Goal: Task Accomplishment & Management: Manage account settings

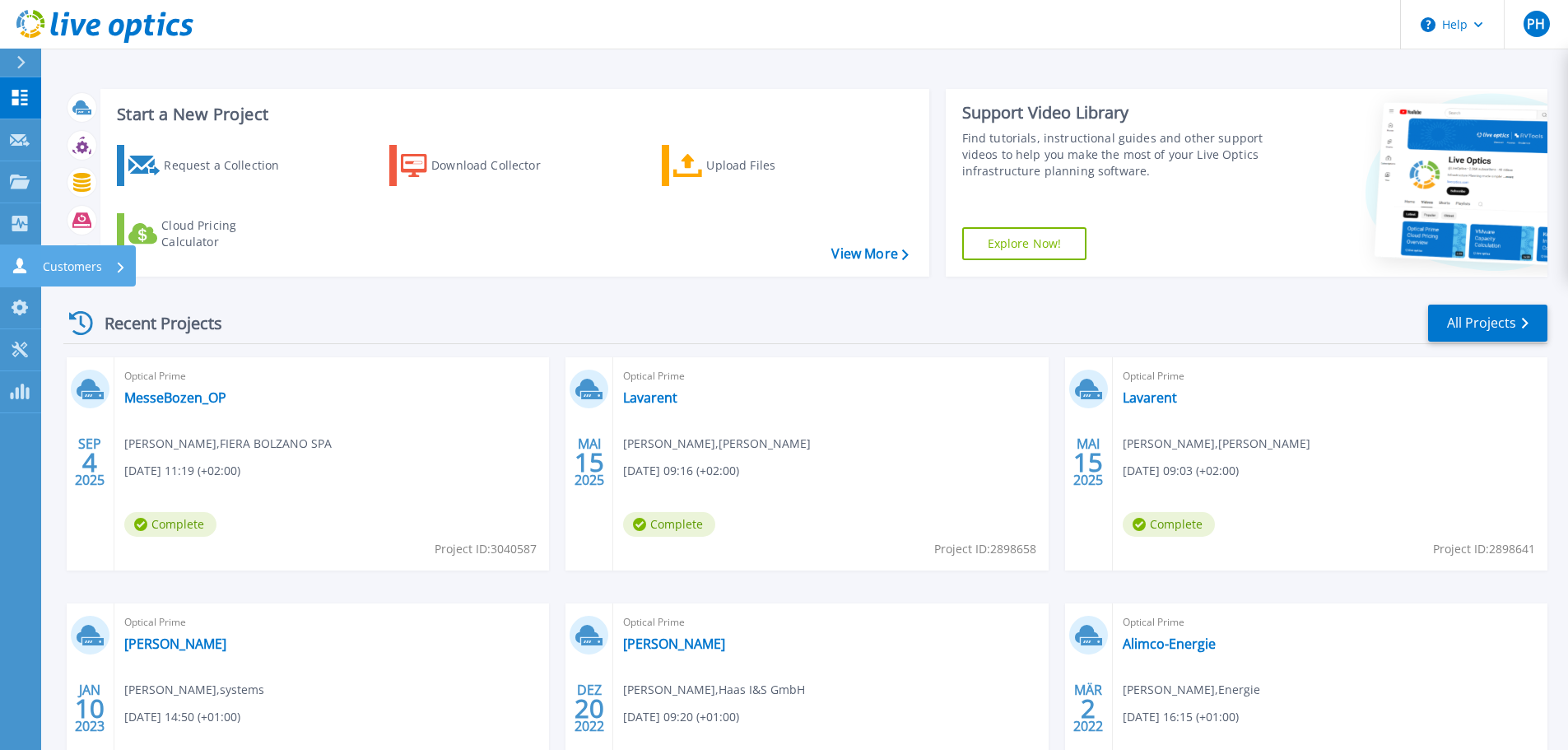
click at [13, 267] on icon at bounding box center [20, 265] width 20 height 16
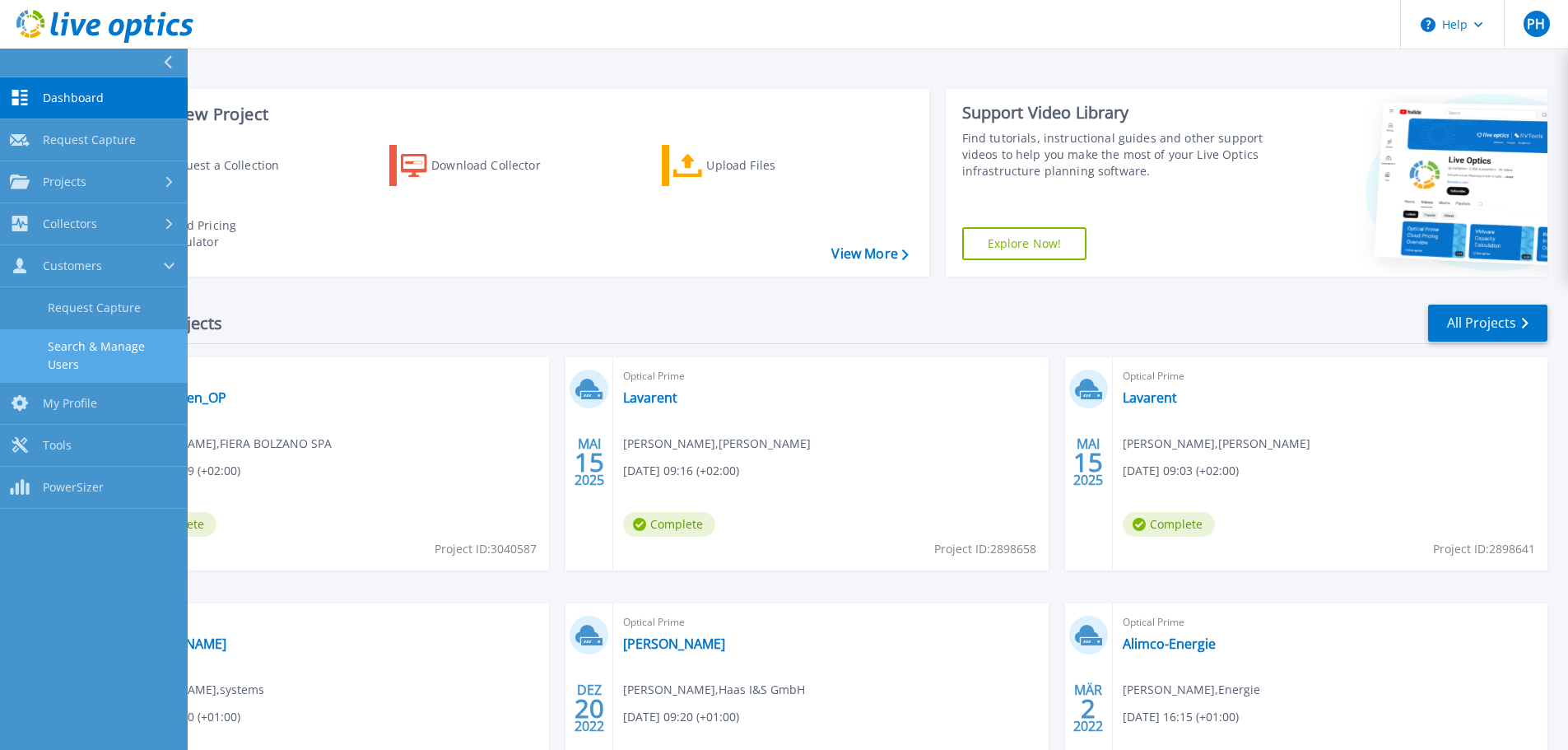
click at [77, 354] on link "Search & Manage Users" at bounding box center [94, 355] width 188 height 52
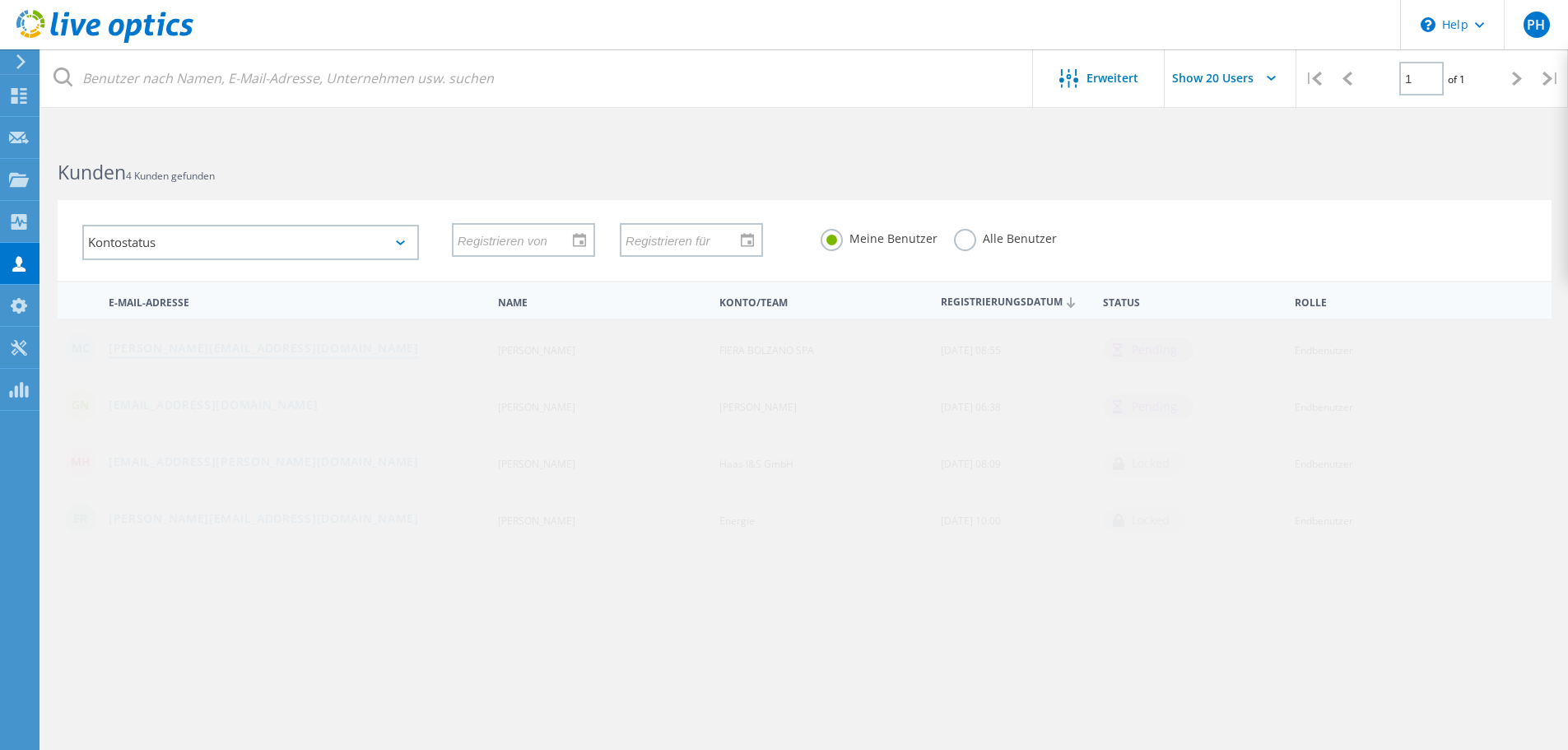
click at [195, 346] on link "Massimiliano.Cudin@fieramesse.com" at bounding box center [263, 349] width 310 height 14
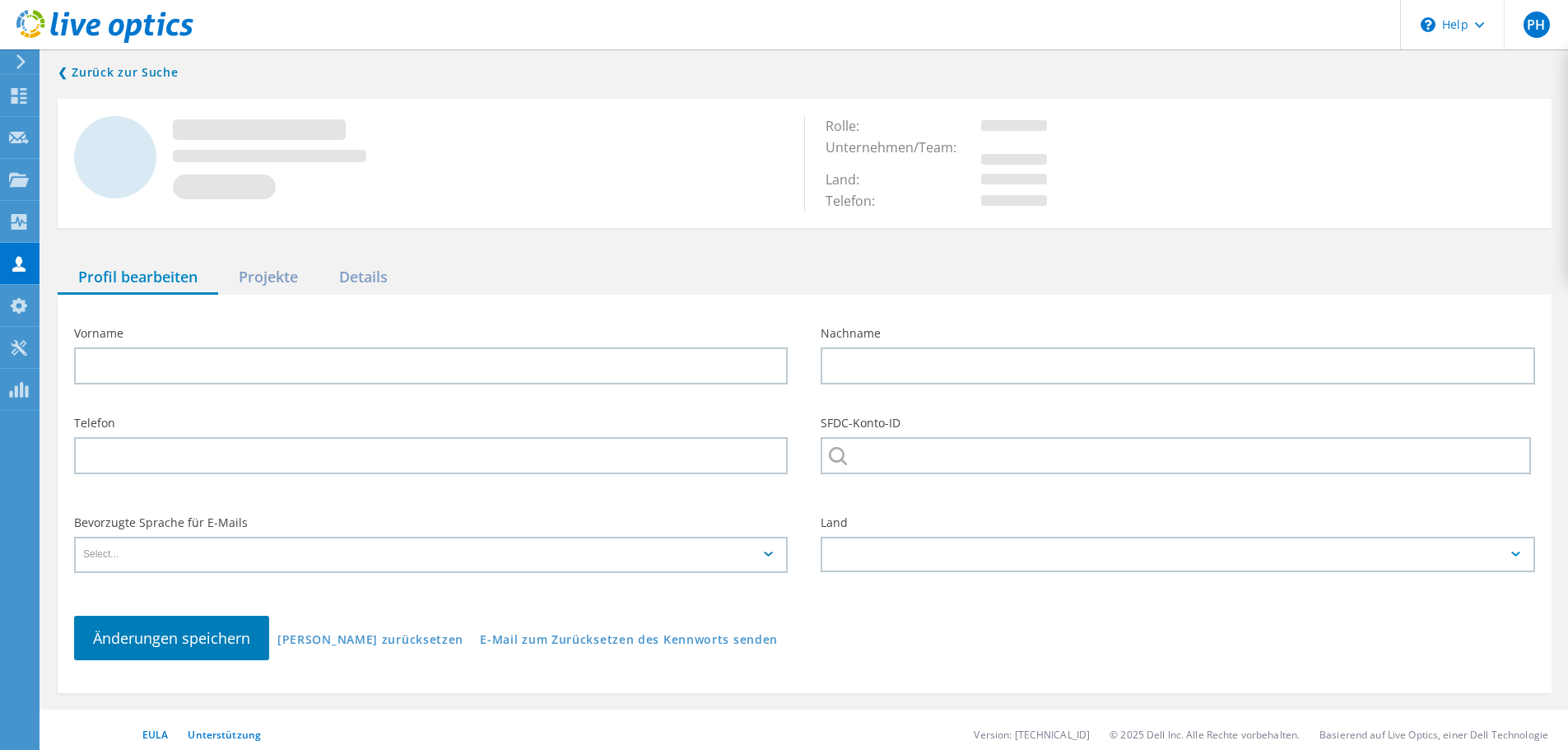
type input "Massimiliano"
type input "Cudin"
type input "FIERA BOLZANO SPA"
type input "Italiano"
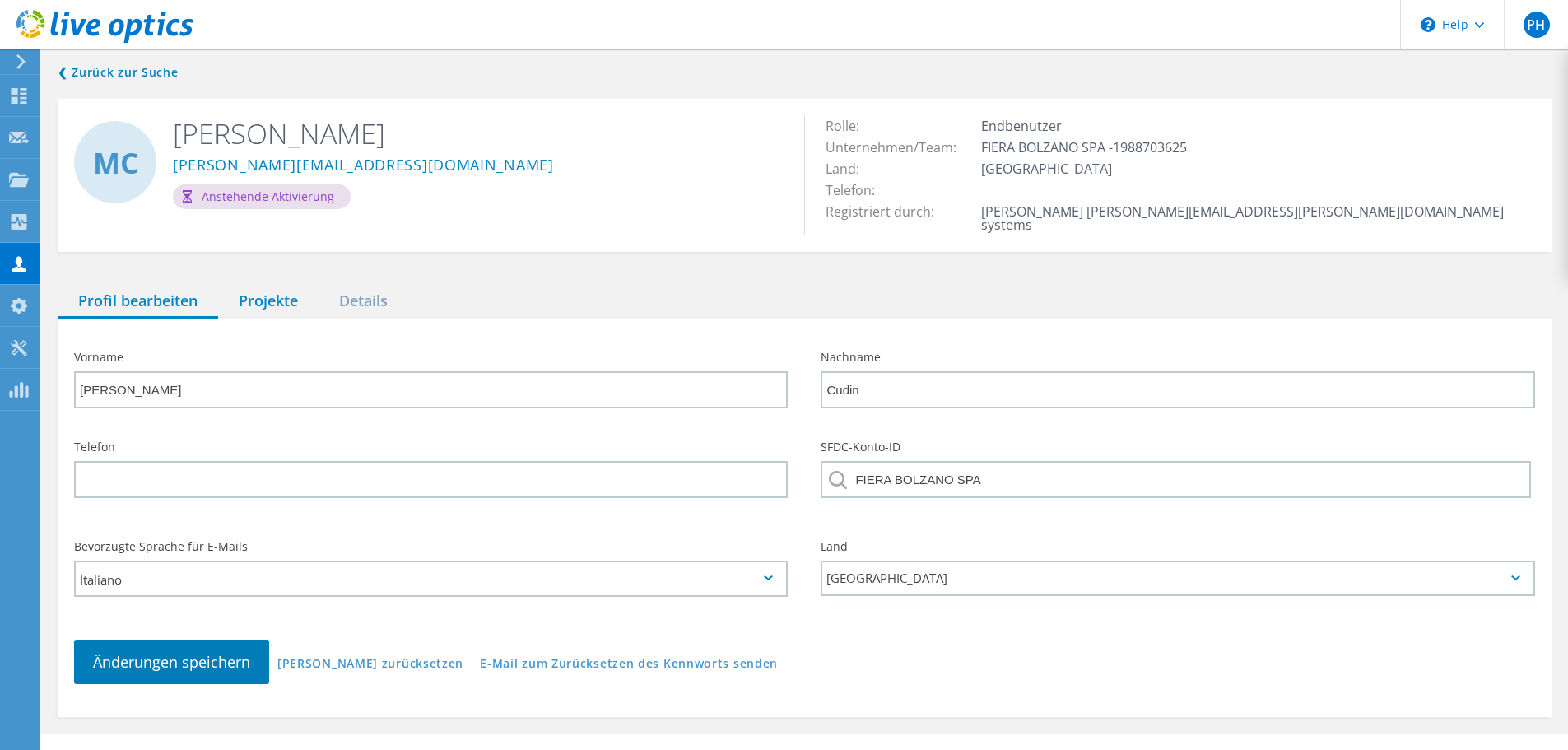
click at [240, 303] on div "Projekte" at bounding box center [268, 301] width 100 height 34
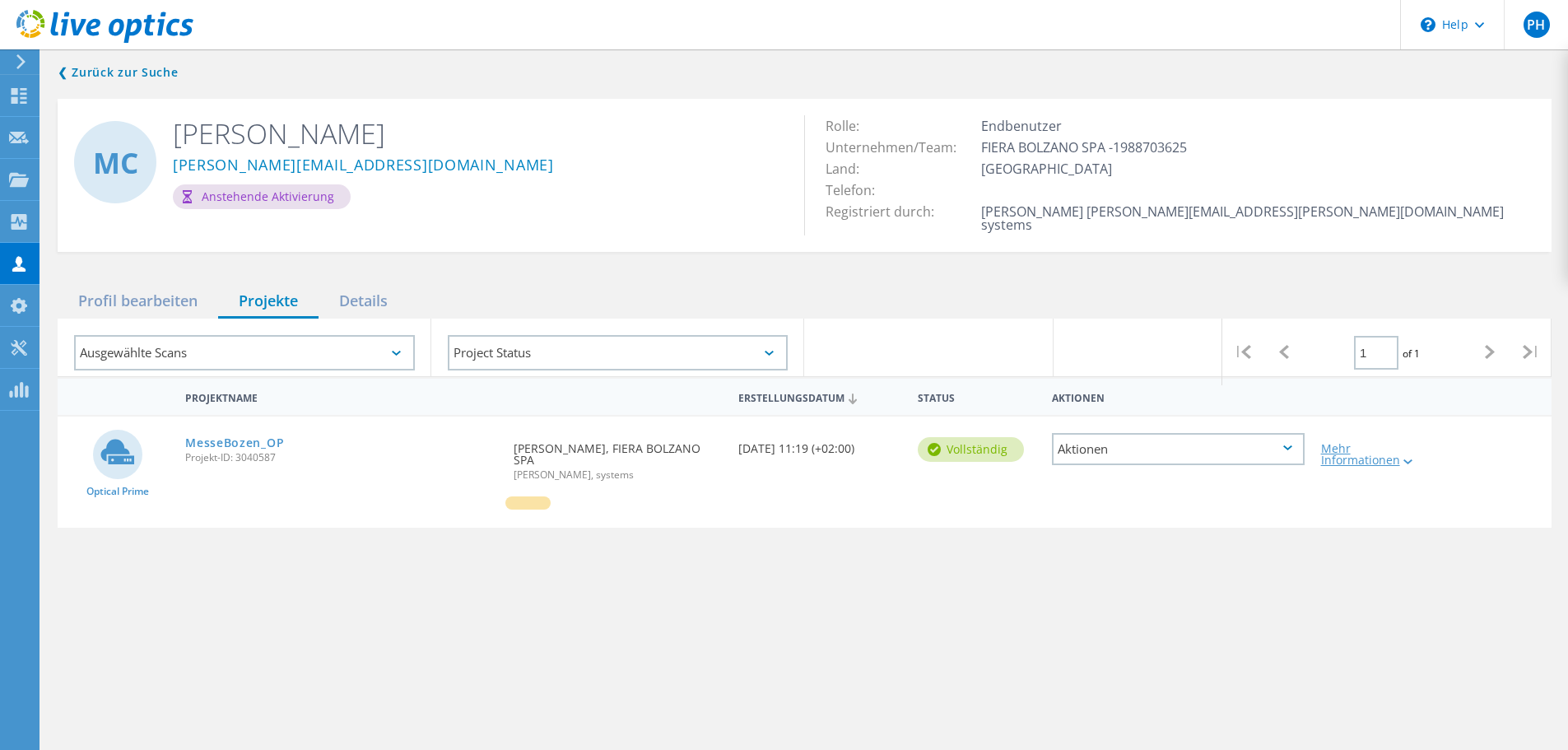
click at [1378, 449] on div "Mehr Informationen" at bounding box center [1373, 454] width 103 height 23
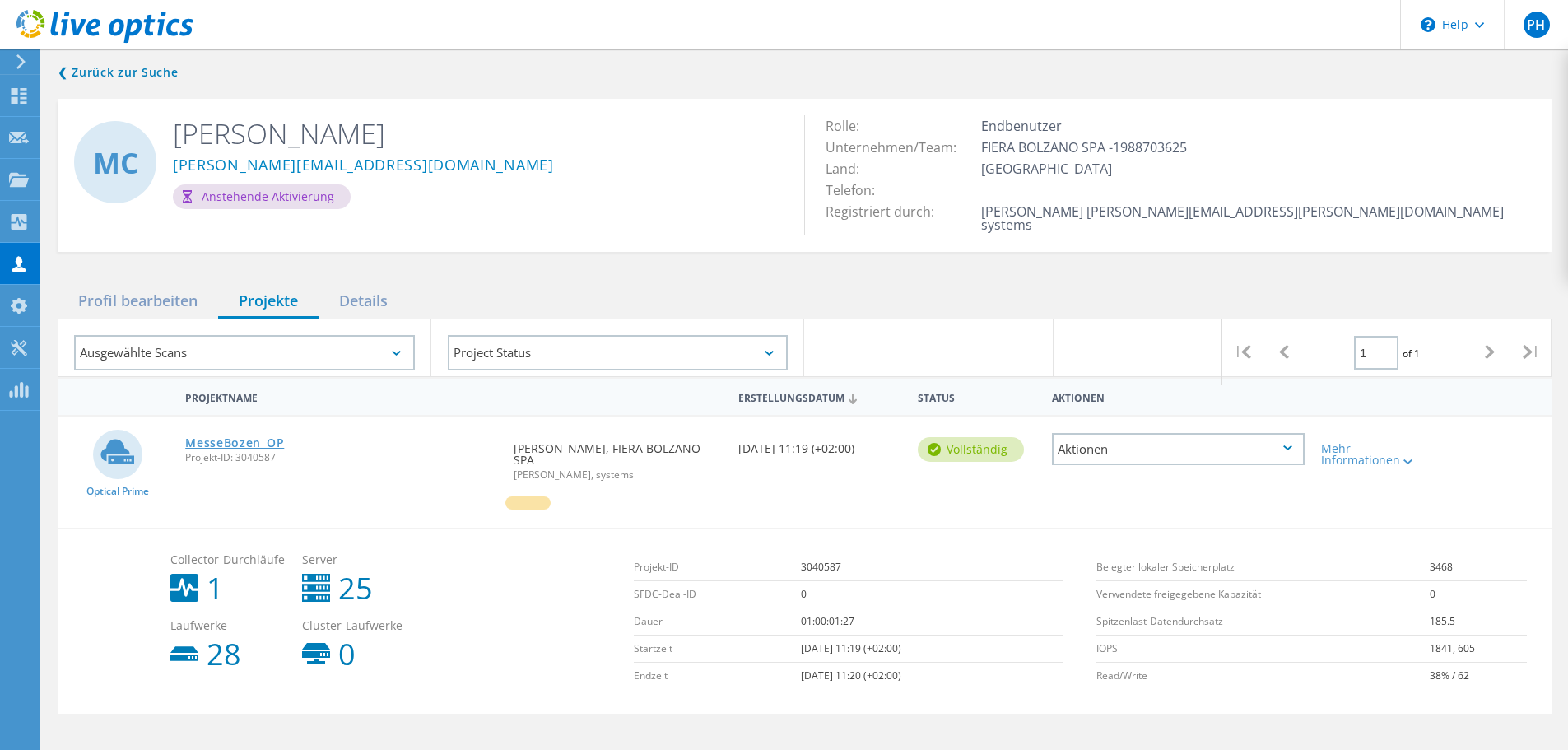
click at [228, 437] on link "MesseBozen_OP" at bounding box center [235, 442] width 99 height 12
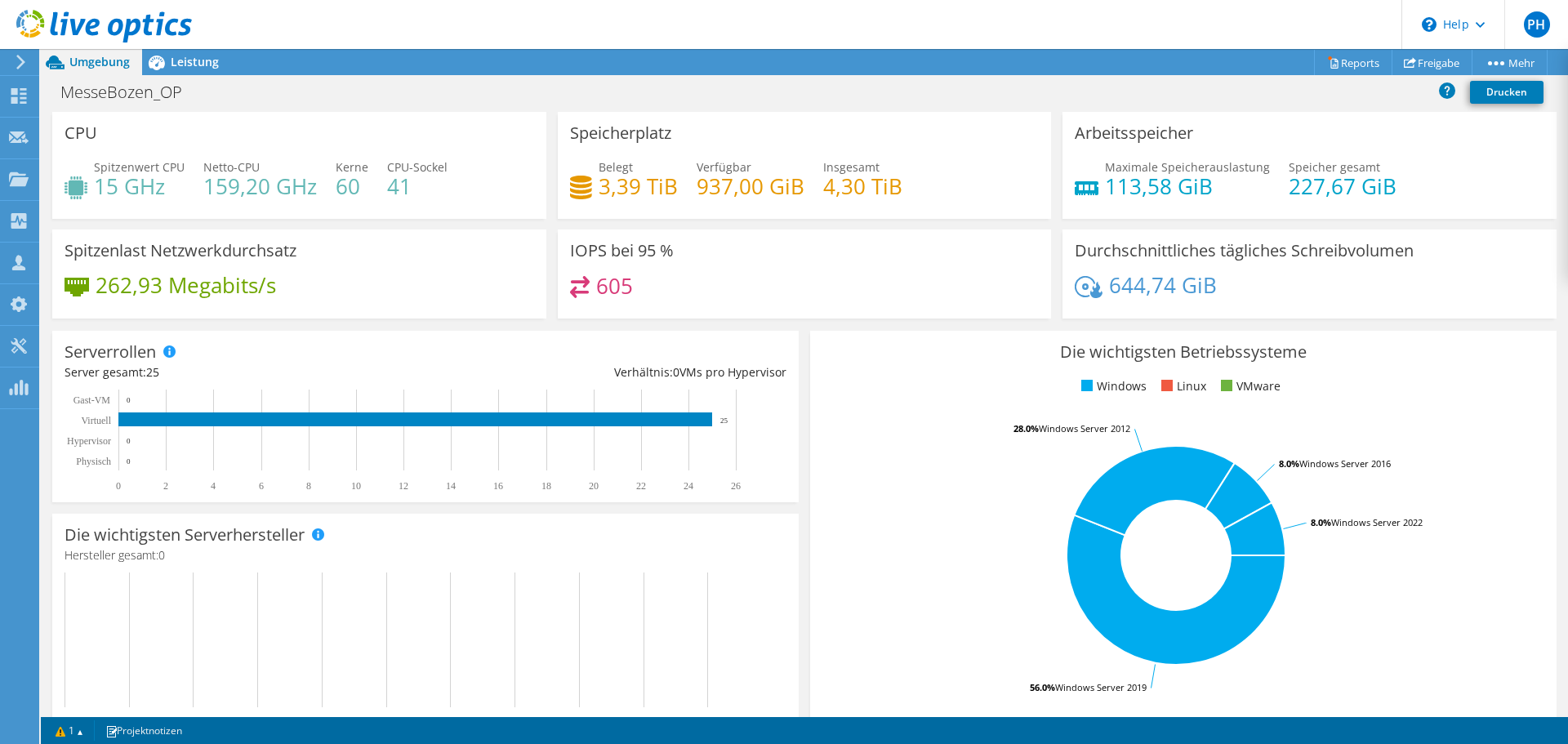
click at [1338, 46] on header "PH Teammitglied Patrick Hofer patrick.hofer@systems.bz systems My Profile Log O…" at bounding box center [784, 25] width 1568 height 49
click at [1340, 59] on link "Reports" at bounding box center [1353, 63] width 78 height 25
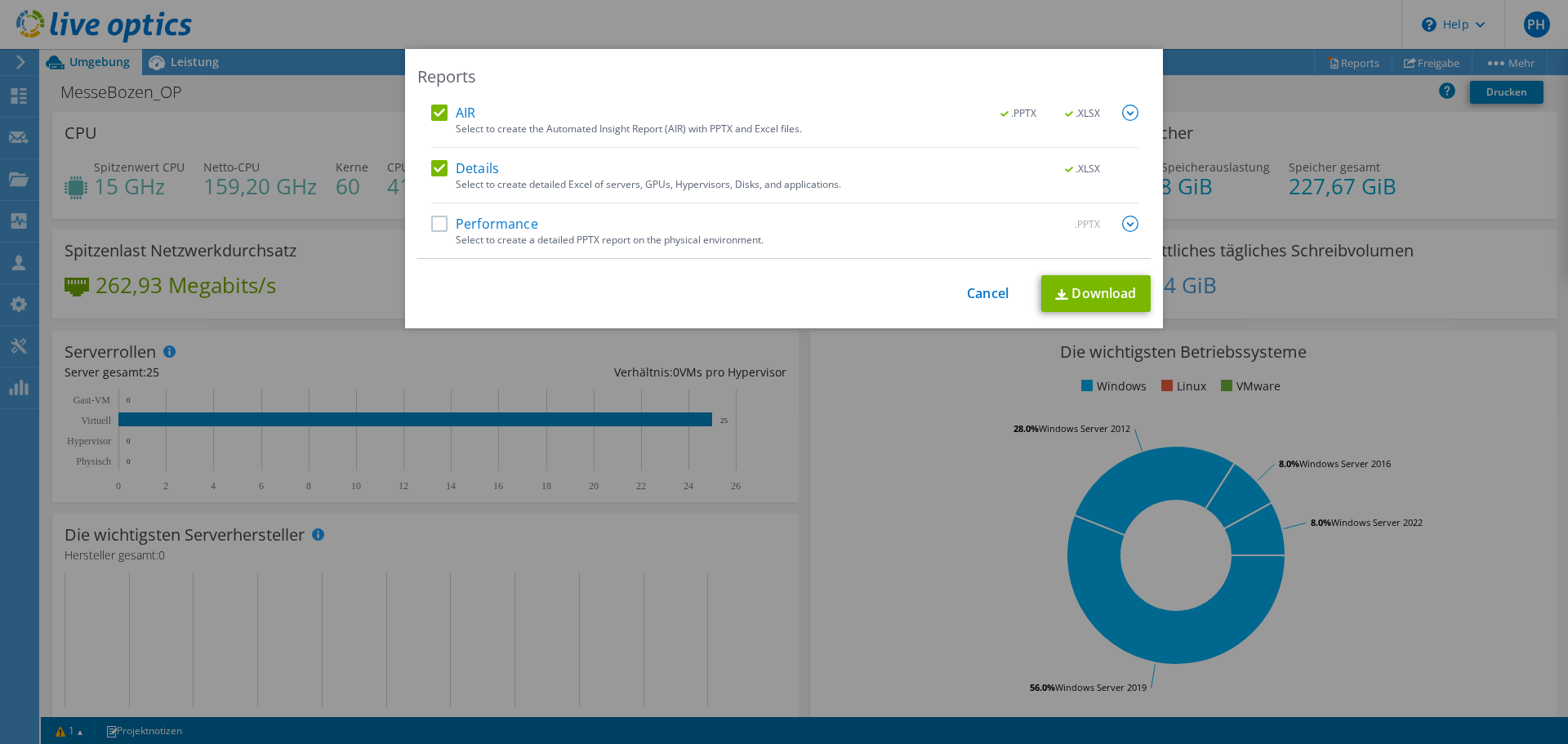
click at [448, 226] on label "Performance" at bounding box center [485, 224] width 107 height 16
click at [0, 0] on input "Performance" at bounding box center [0, 0] width 0 height 0
click at [983, 286] on link "Cancel" at bounding box center [988, 293] width 42 height 15
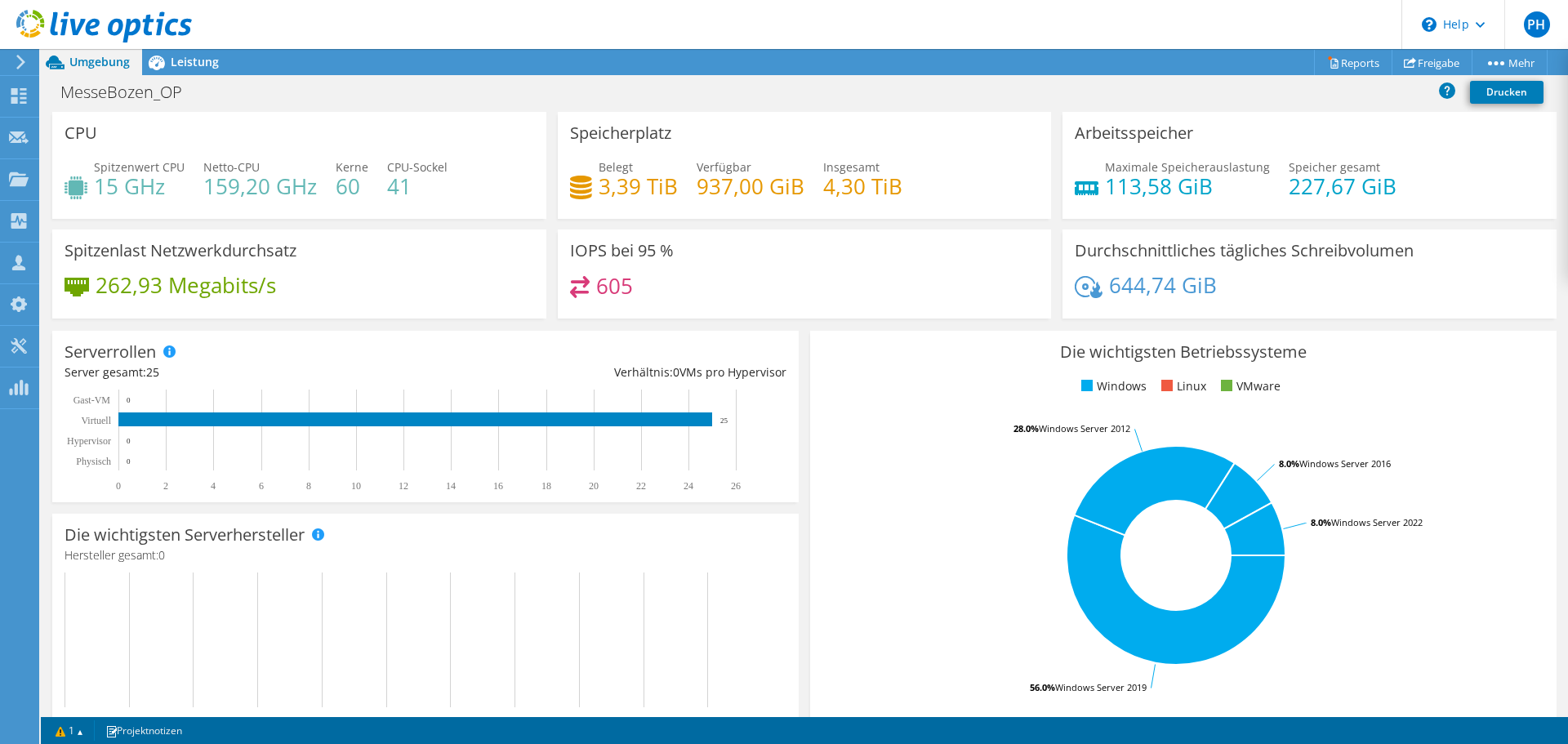
click at [194, 63] on div "Dieses Projekt wurde archiviert. Es können keine Änderungen vorgenommen werden …" at bounding box center [804, 396] width 1527 height 695
click at [192, 75] on div "Leistung" at bounding box center [187, 62] width 89 height 26
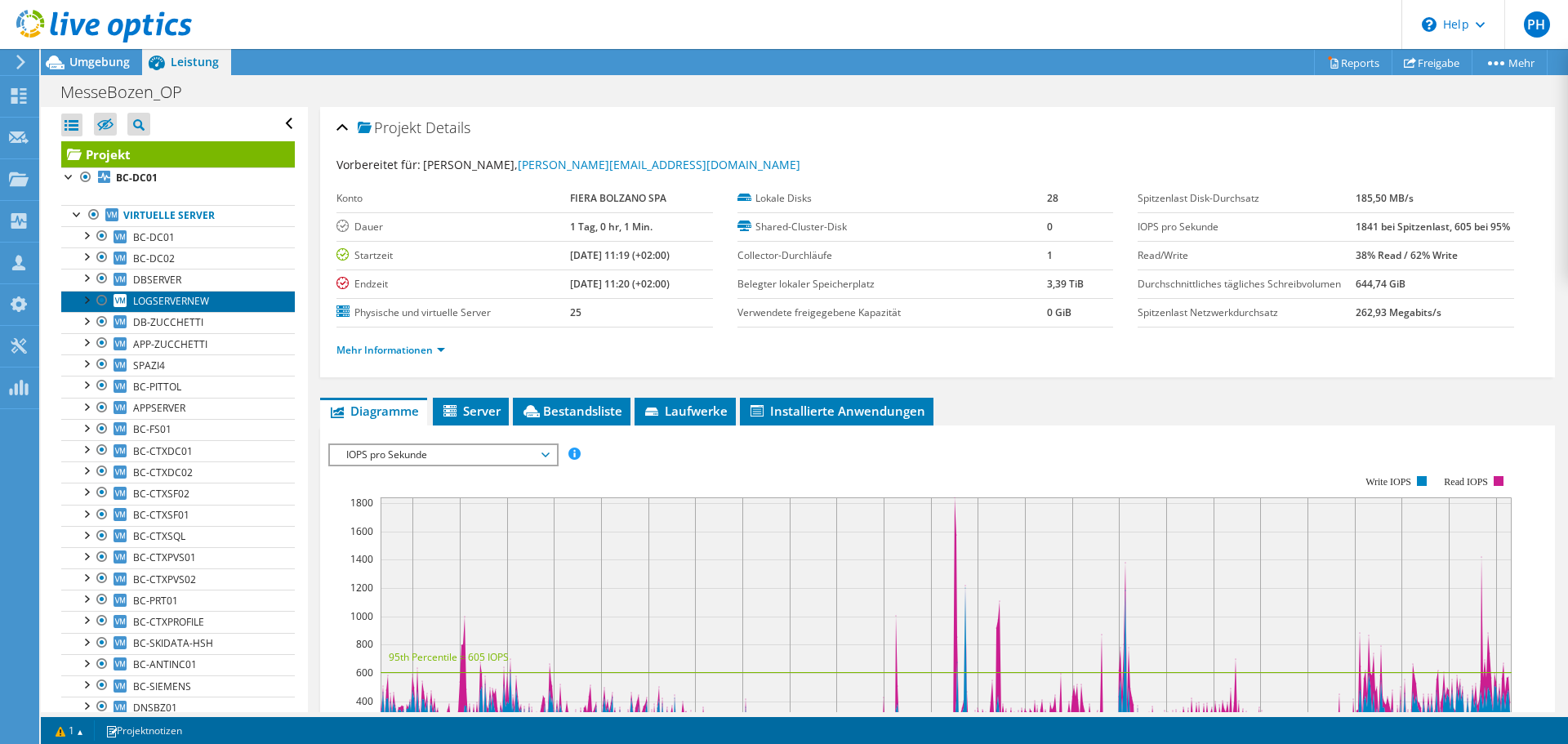
click at [194, 301] on span "LOGSERVERNEW" at bounding box center [170, 301] width 76 height 14
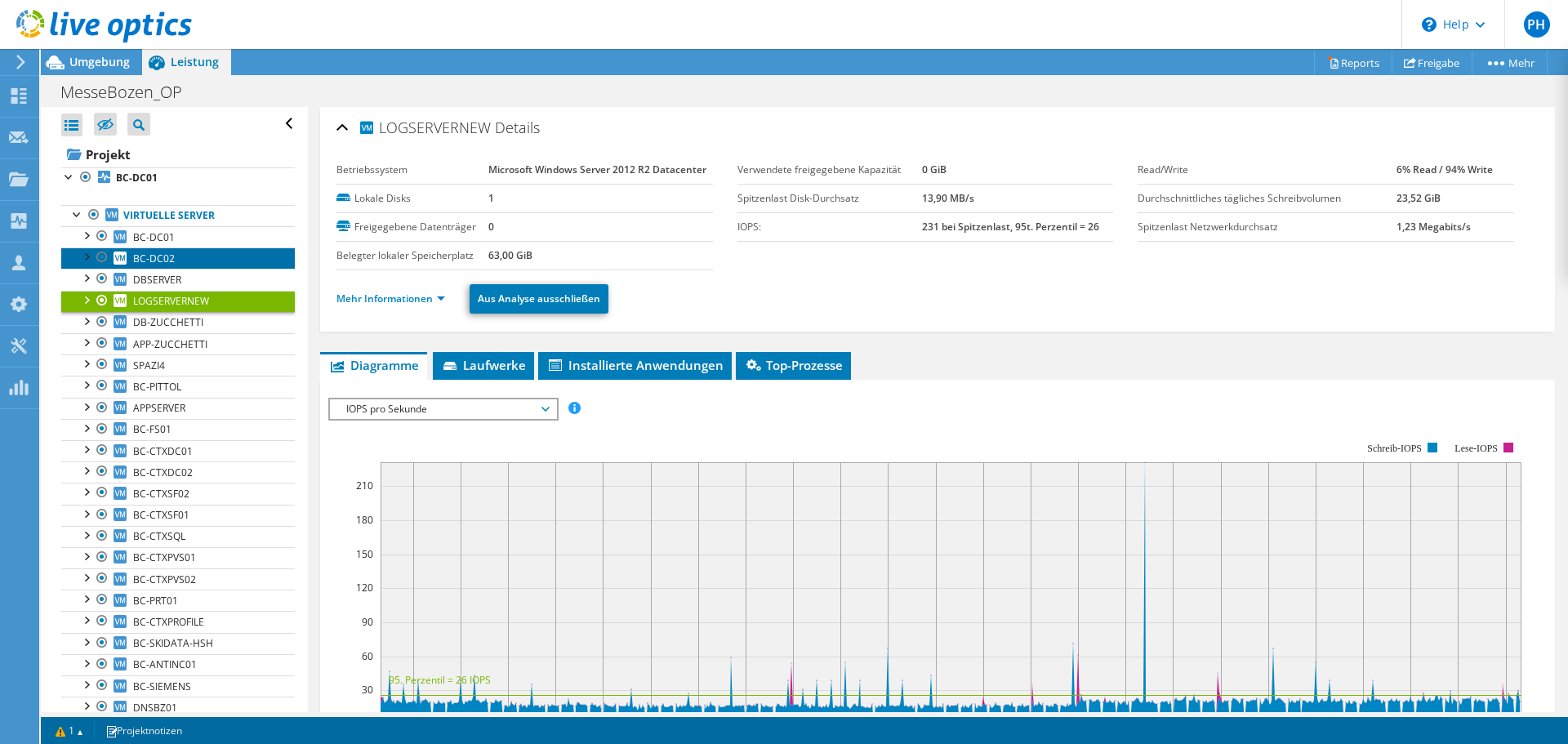
click at [195, 266] on link "BC-DC02" at bounding box center [178, 258] width 234 height 21
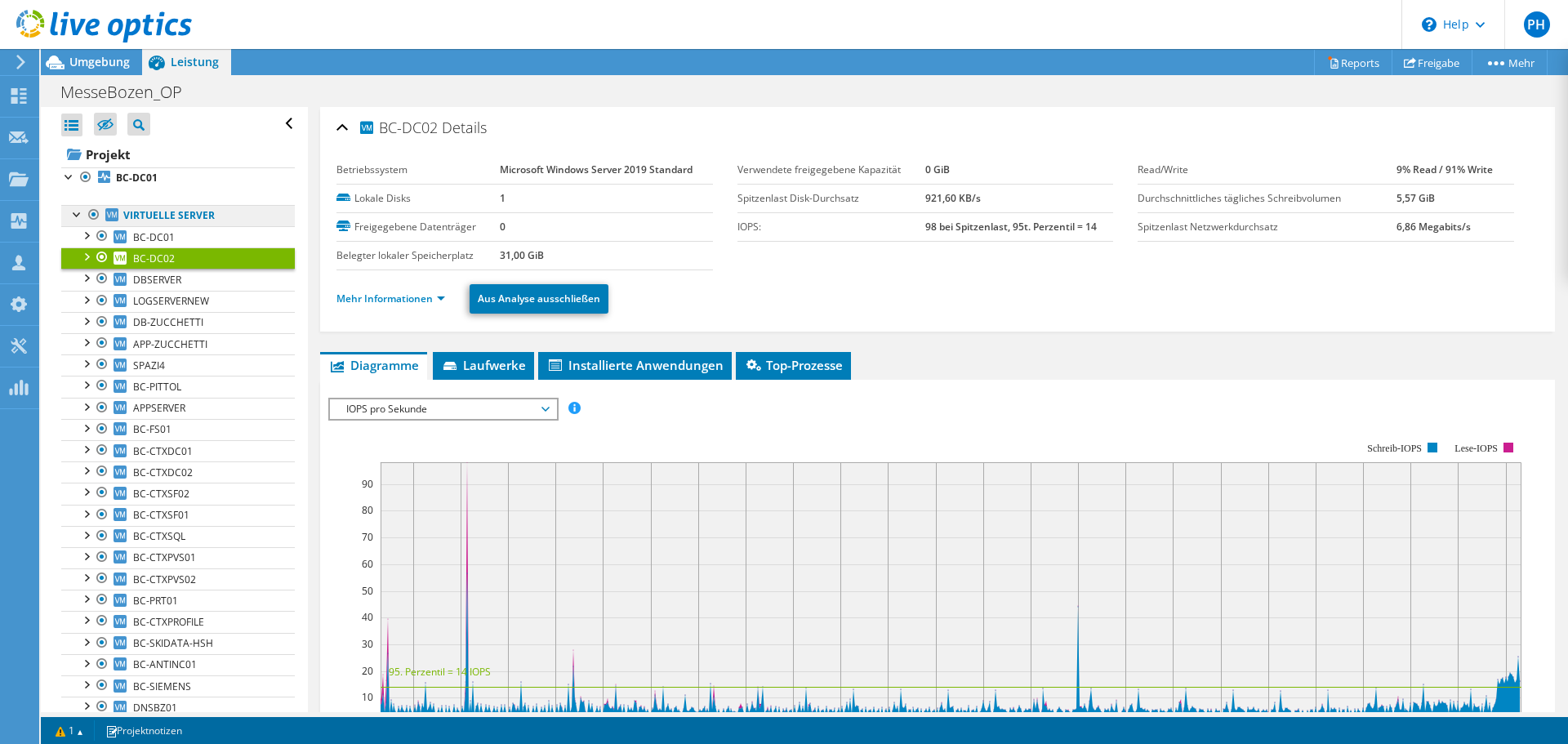
click at [188, 216] on link "Virtuelle Server" at bounding box center [178, 215] width 234 height 21
click at [133, 175] on b "BC-DC01" at bounding box center [137, 177] width 42 height 14
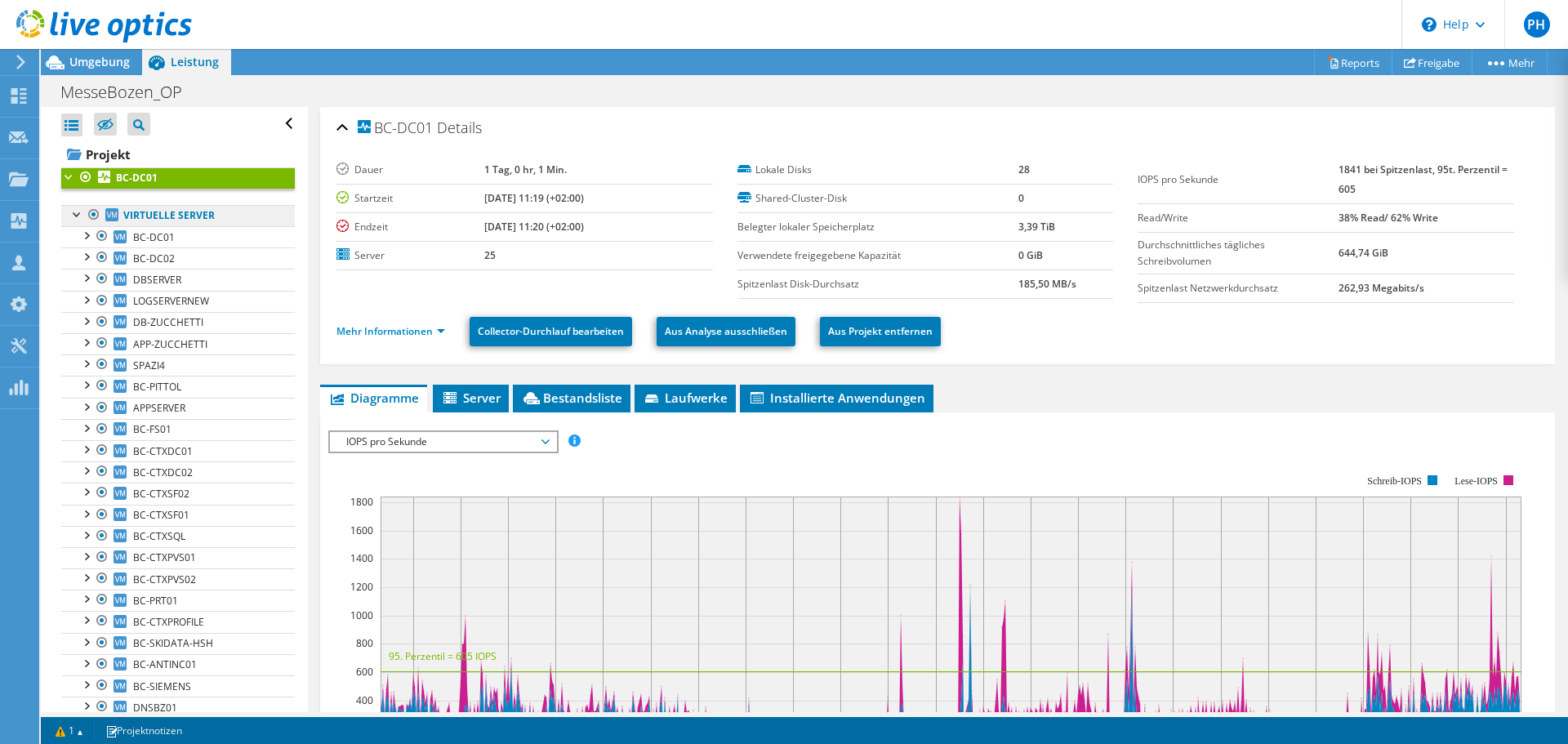
click at [146, 210] on link "Virtuelle Server" at bounding box center [178, 215] width 234 height 21
click at [107, 70] on div "Umgebung" at bounding box center [91, 62] width 101 height 26
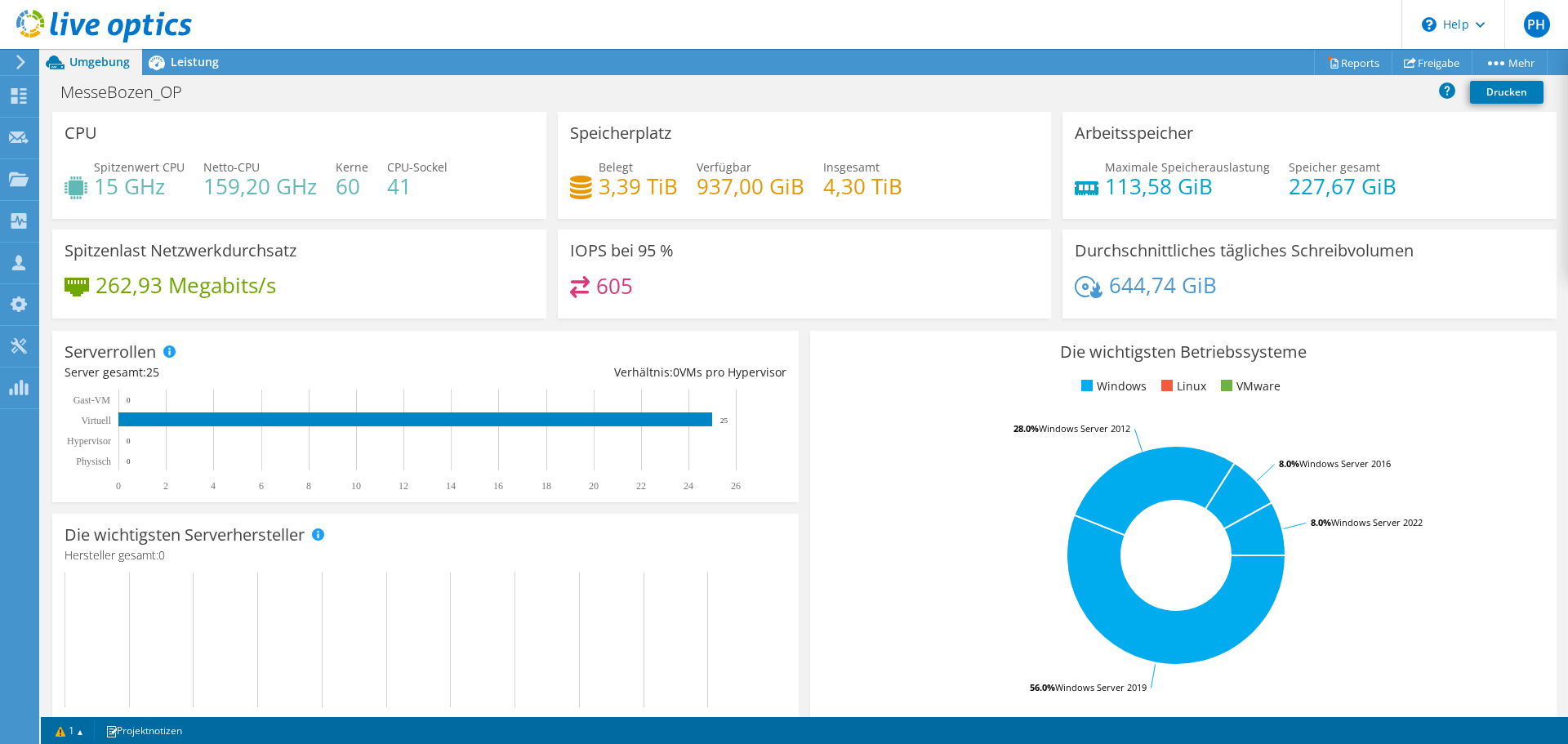
scroll to position [401, 0]
click at [14, 226] on use at bounding box center [19, 220] width 15 height 15
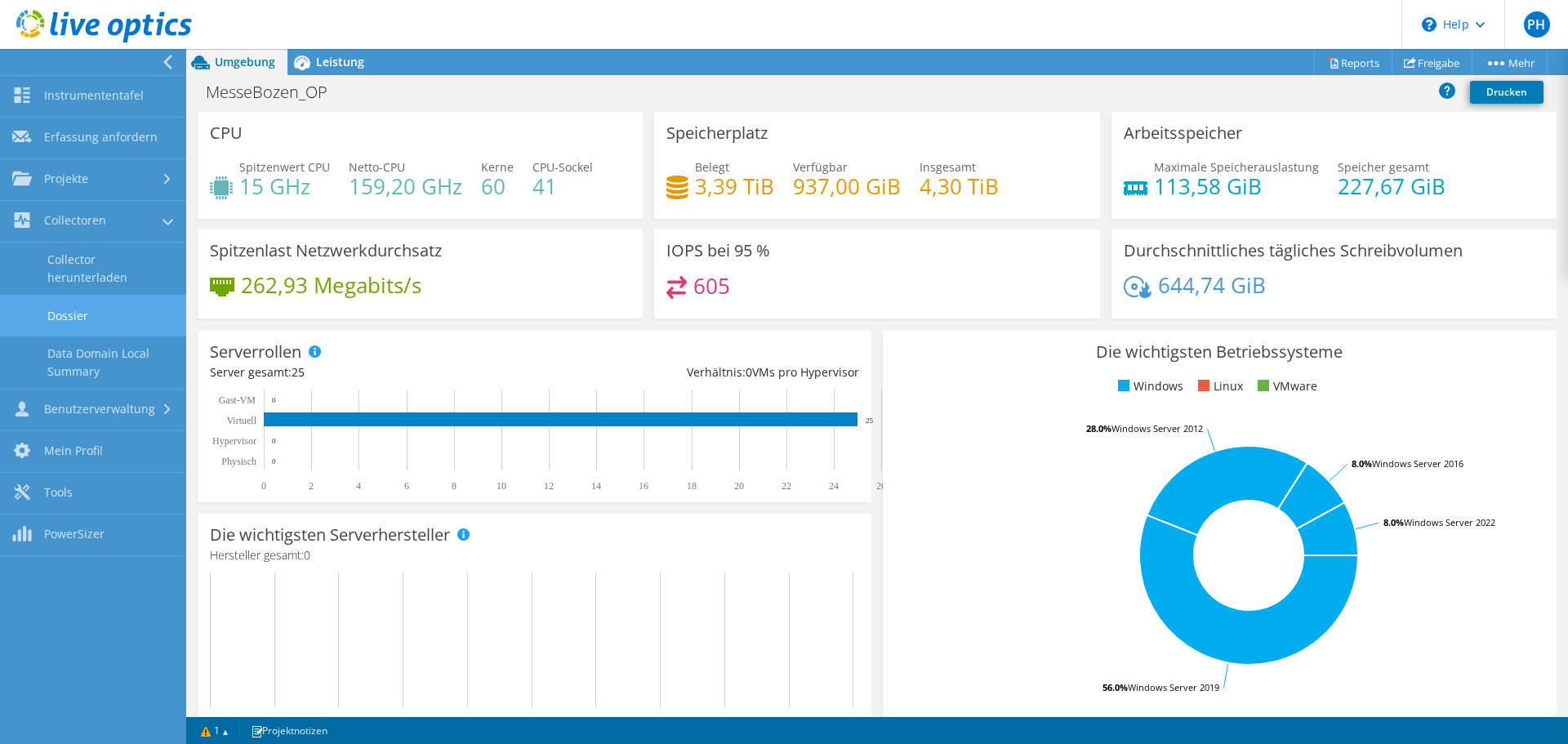
click at [83, 307] on link "Dossier" at bounding box center [93, 316] width 187 height 42
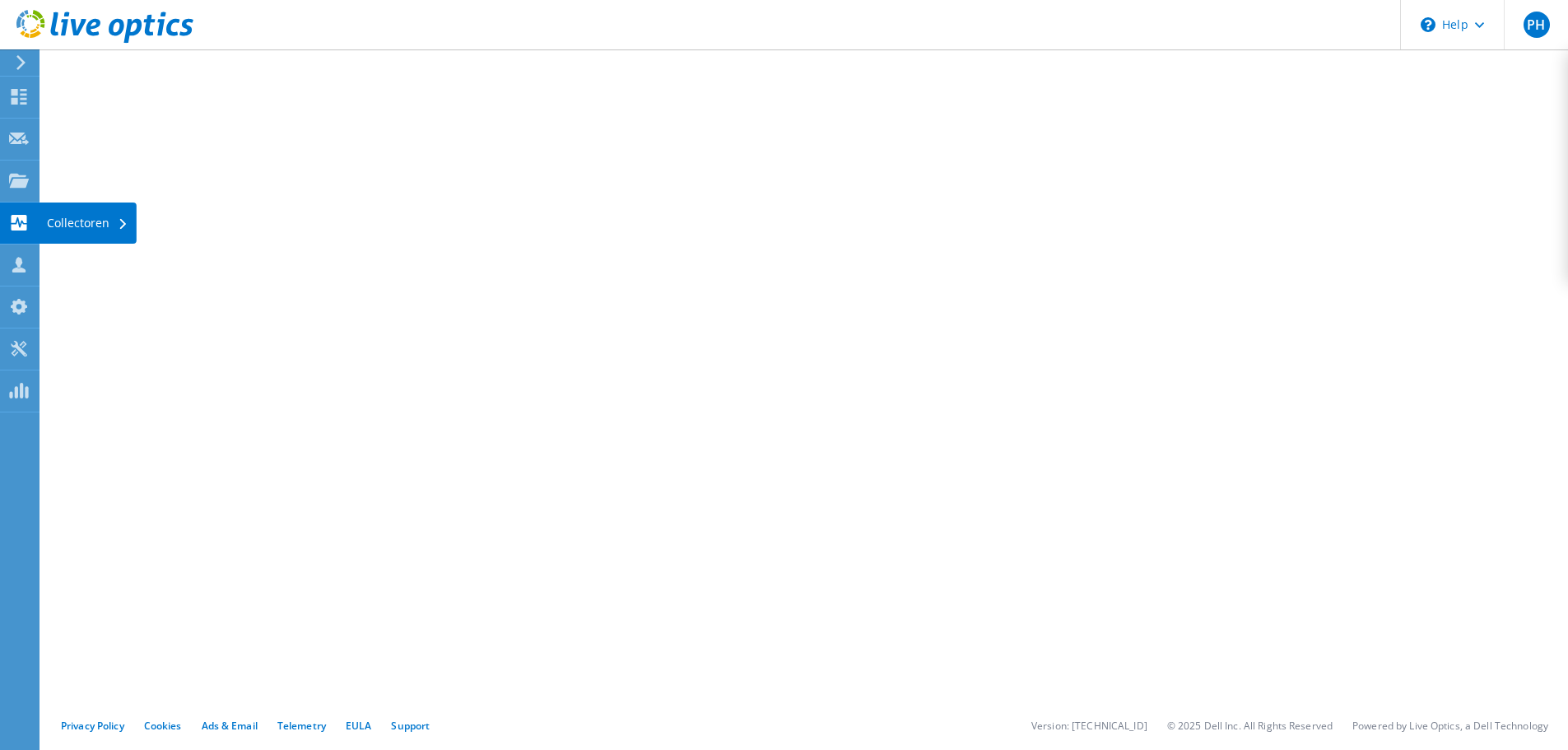
click at [13, 231] on div at bounding box center [19, 225] width 20 height 18
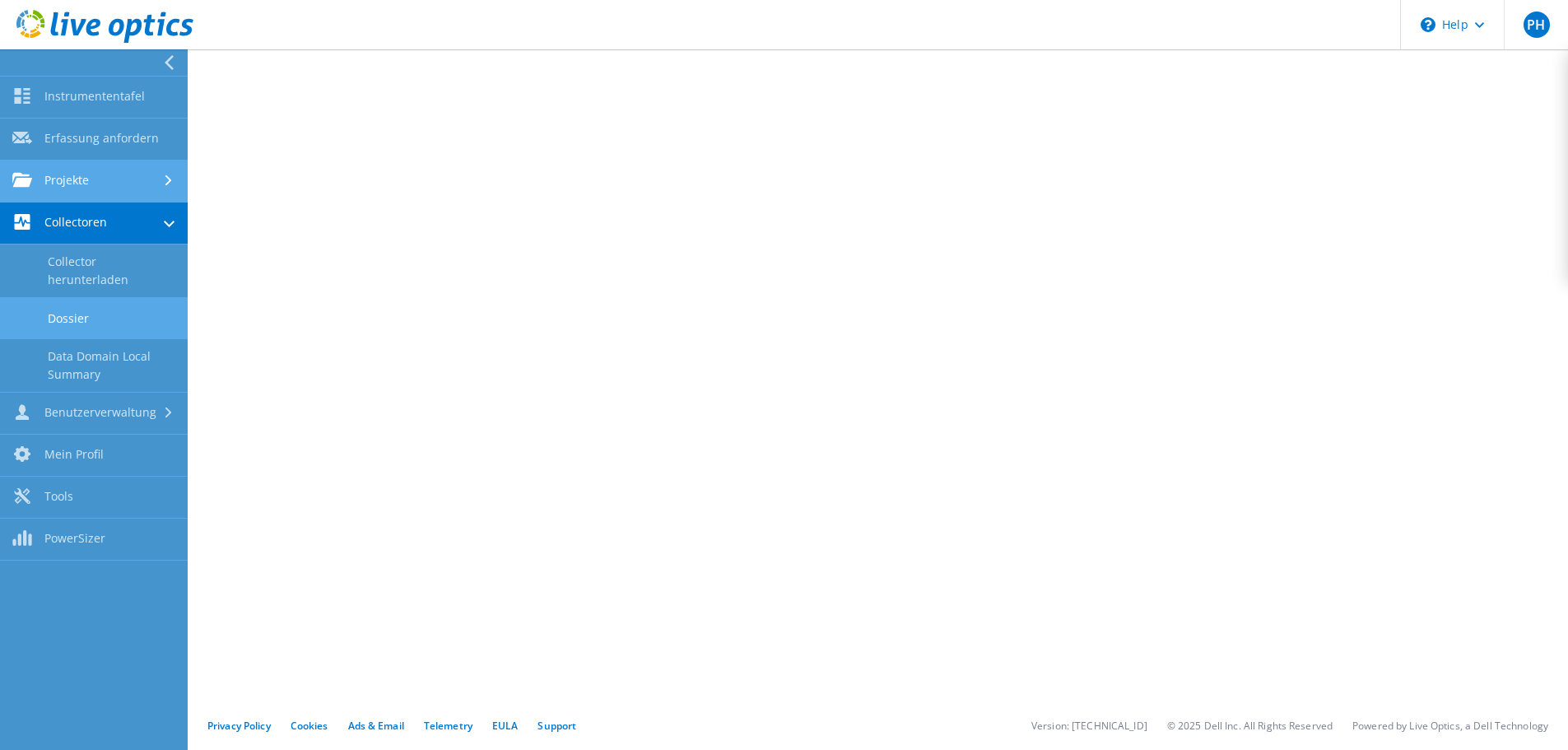
click at [100, 185] on link "Projekte" at bounding box center [94, 182] width 188 height 42
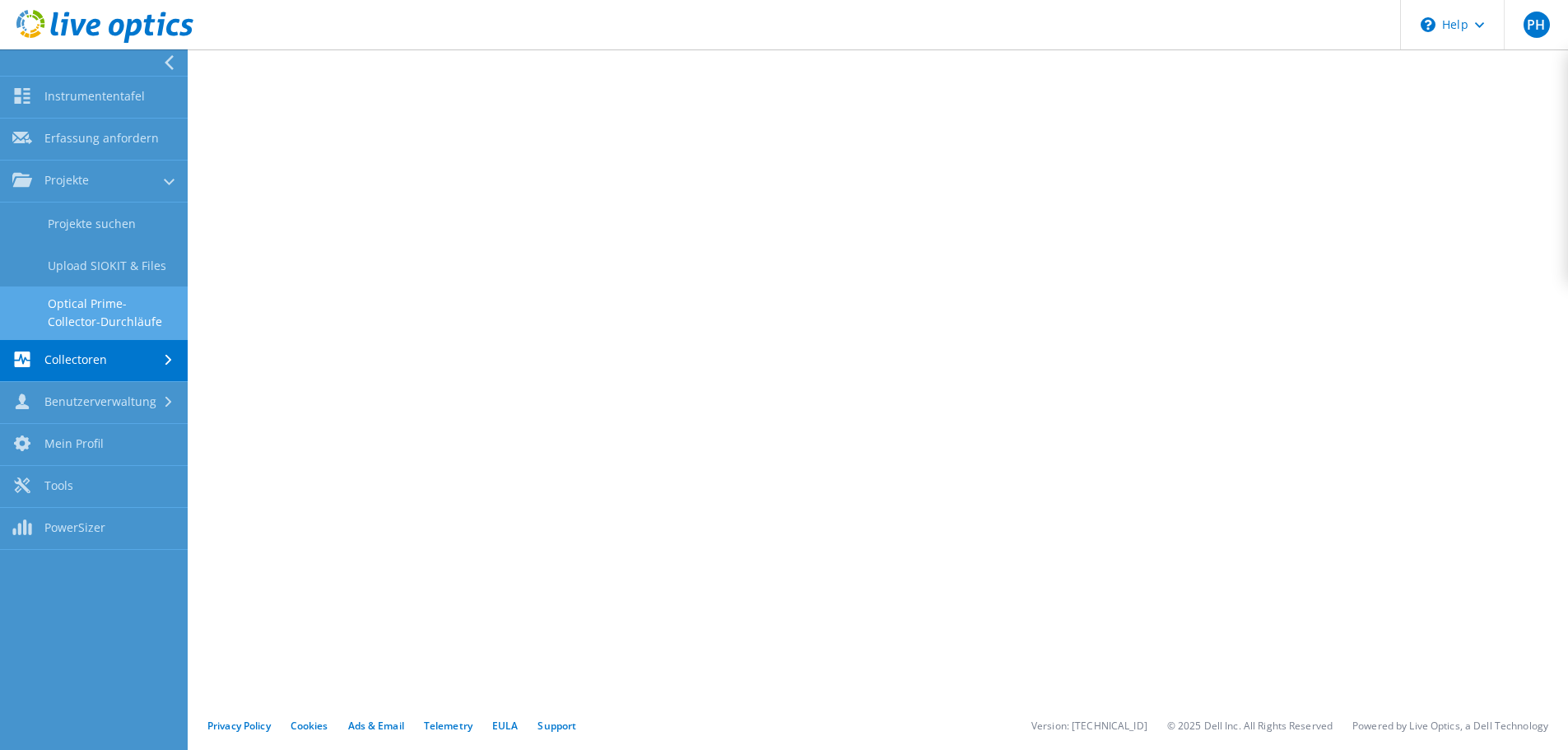
click at [138, 327] on link "Optical Prime-Collector-Durchläufe" at bounding box center [94, 312] width 188 height 52
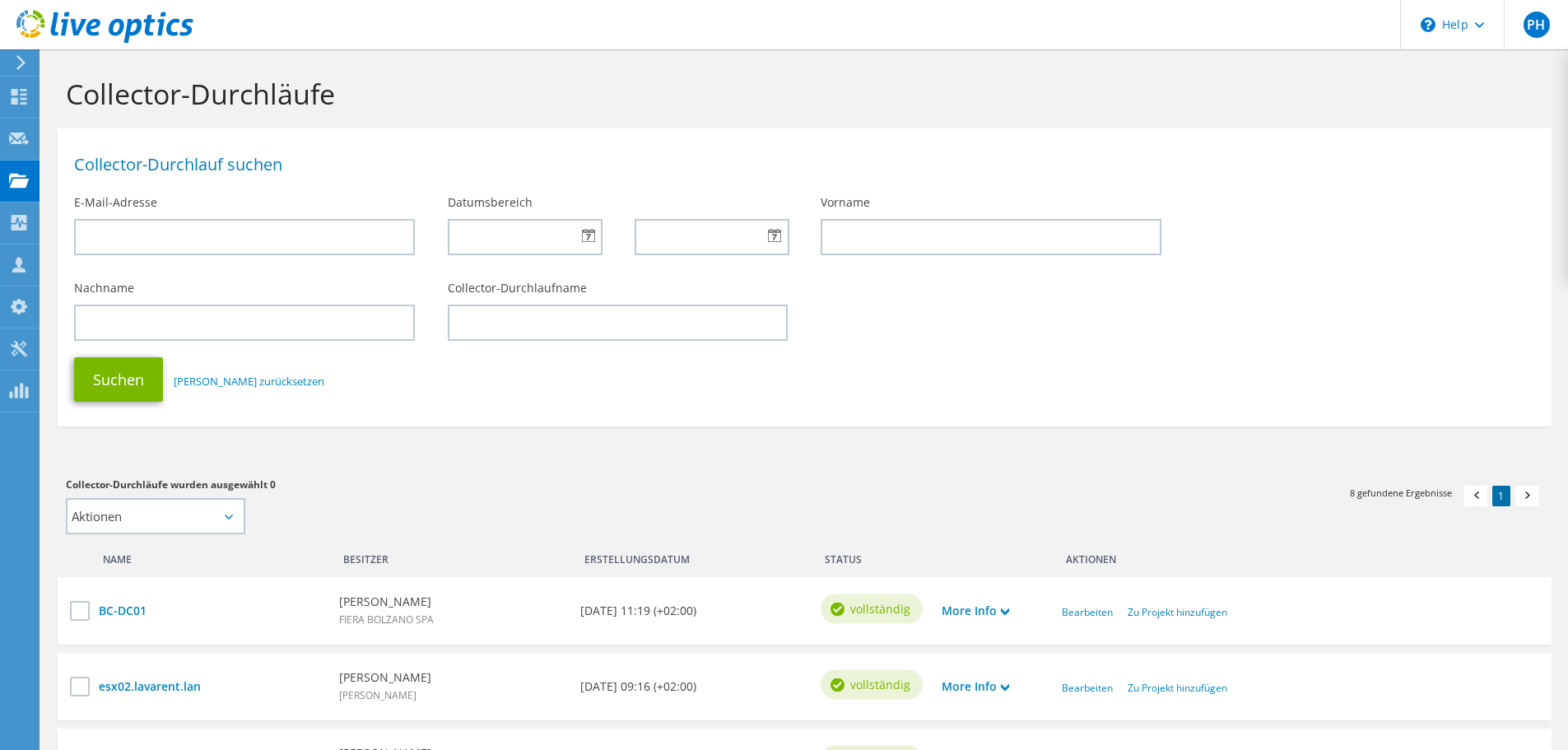
scroll to position [330, 0]
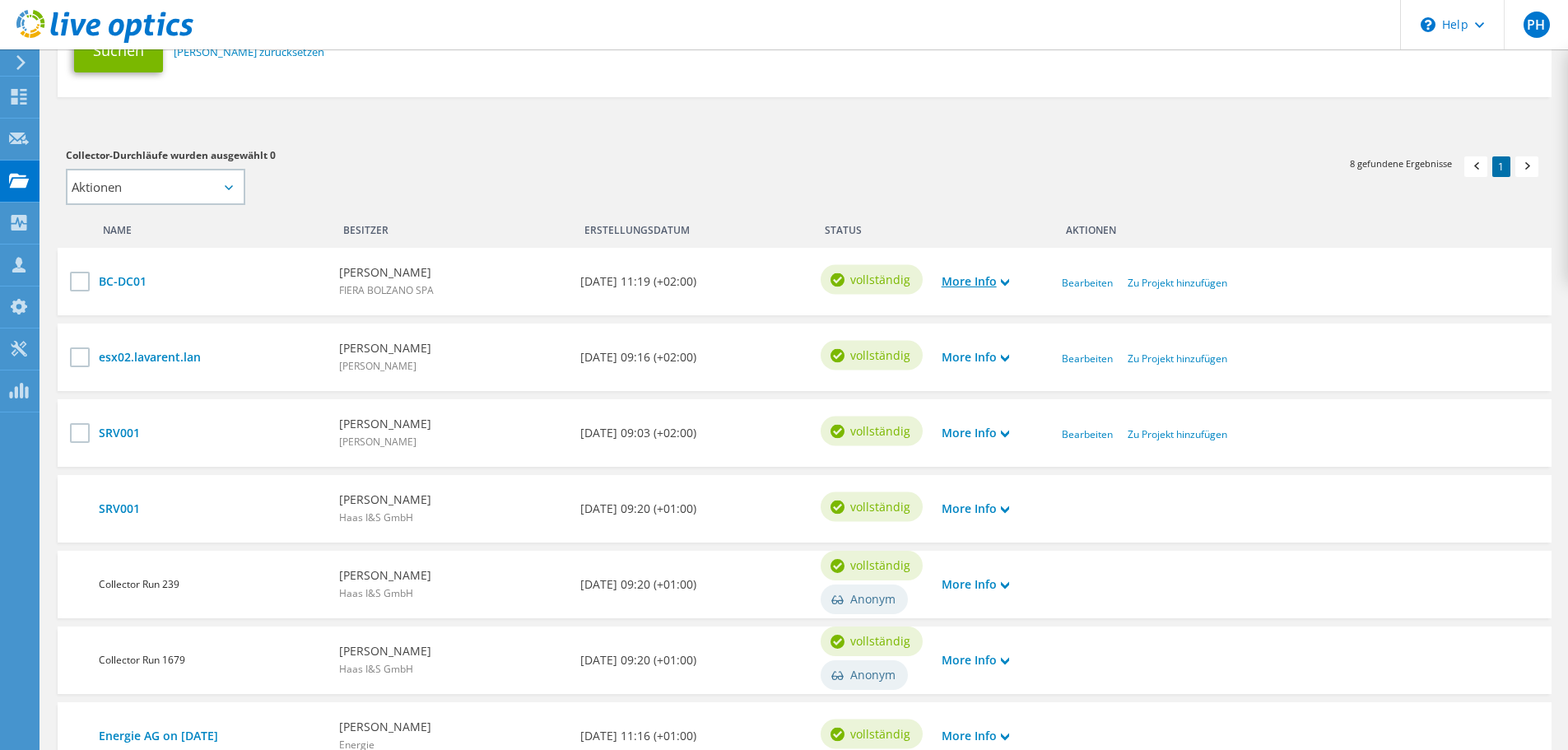
click at [1006, 284] on icon at bounding box center [1005, 282] width 8 height 8
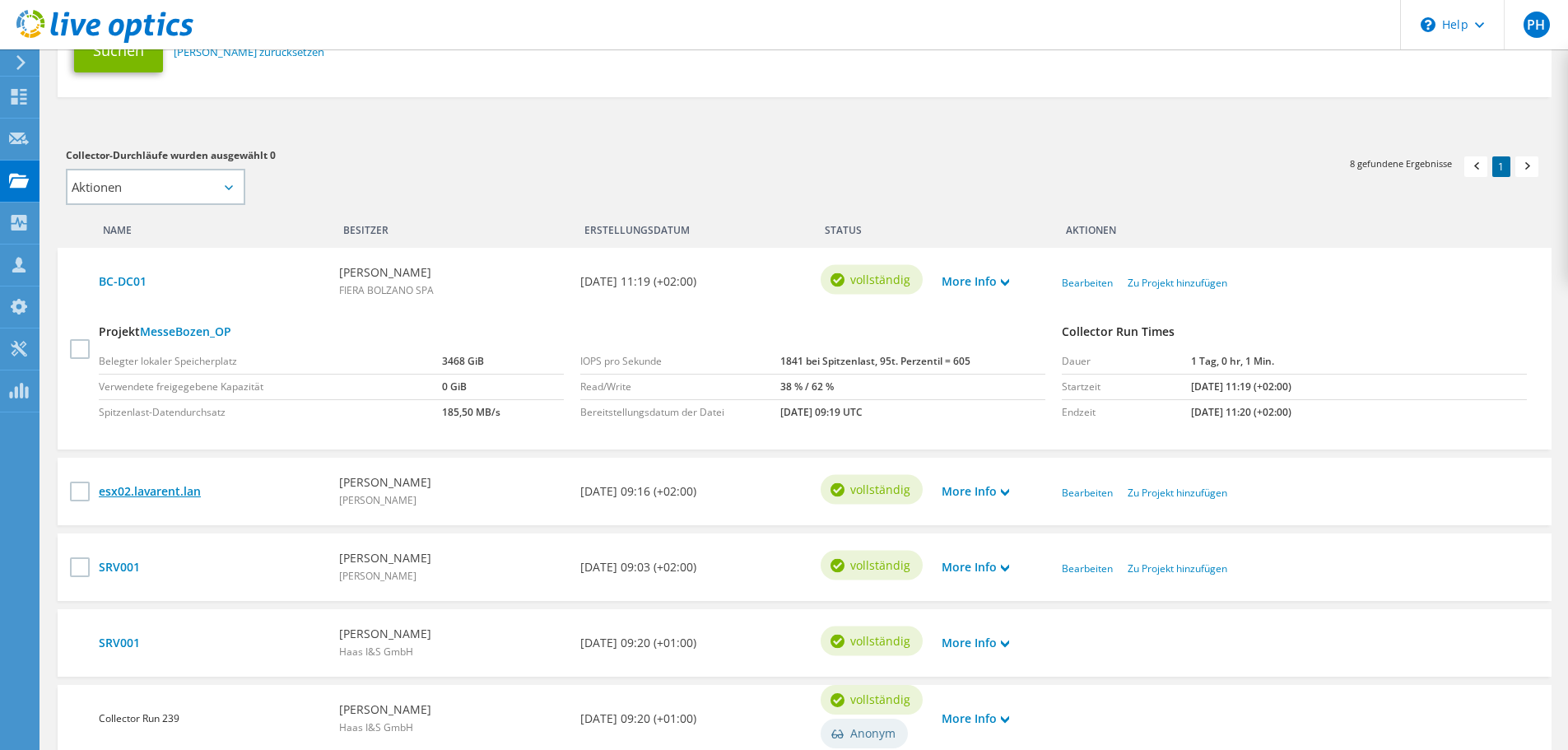
drag, startPoint x: 228, startPoint y: 487, endPoint x: 205, endPoint y: 487, distance: 23.0
click at [227, 487] on link "esx02.lavarent.lan" at bounding box center [211, 492] width 224 height 18
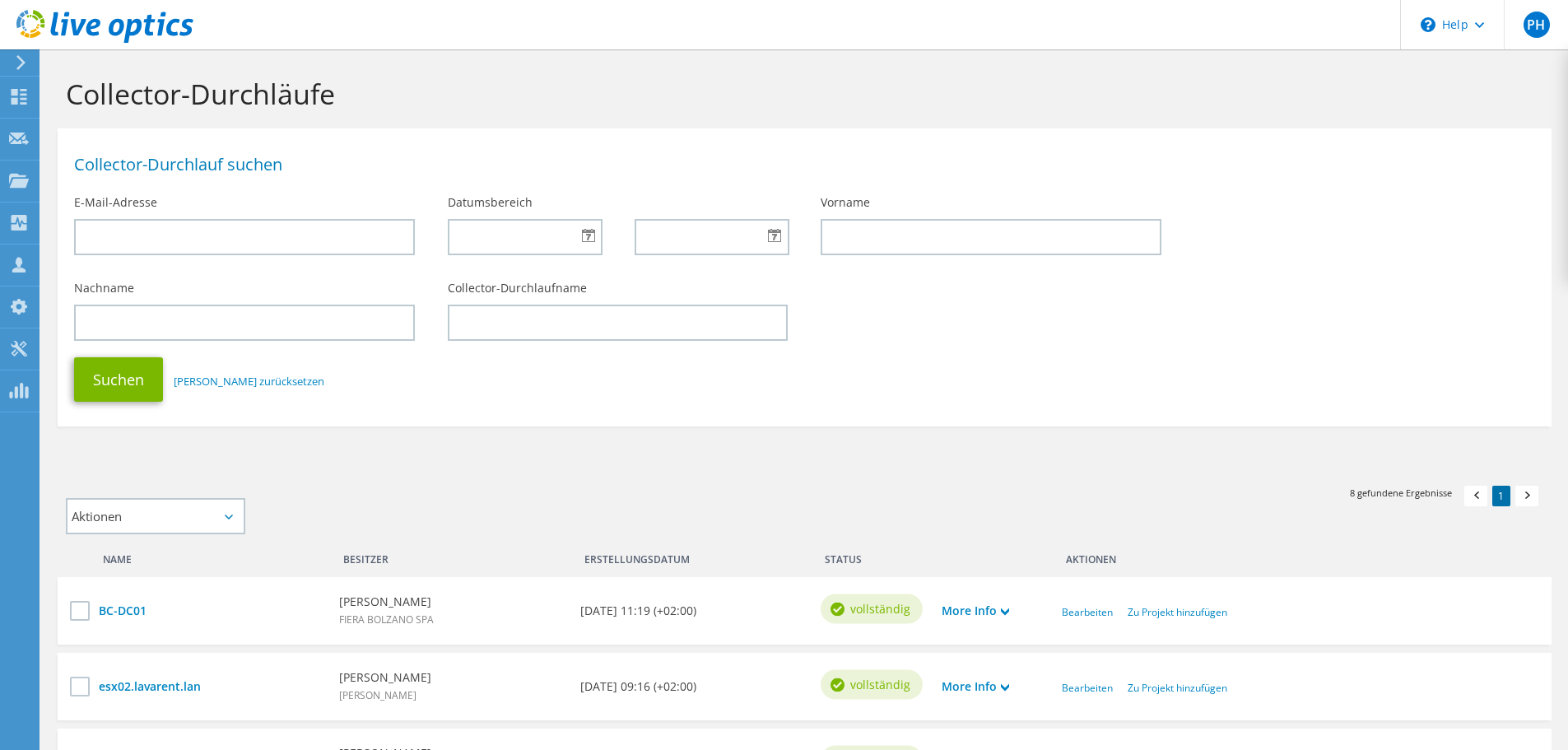
scroll to position [330, 0]
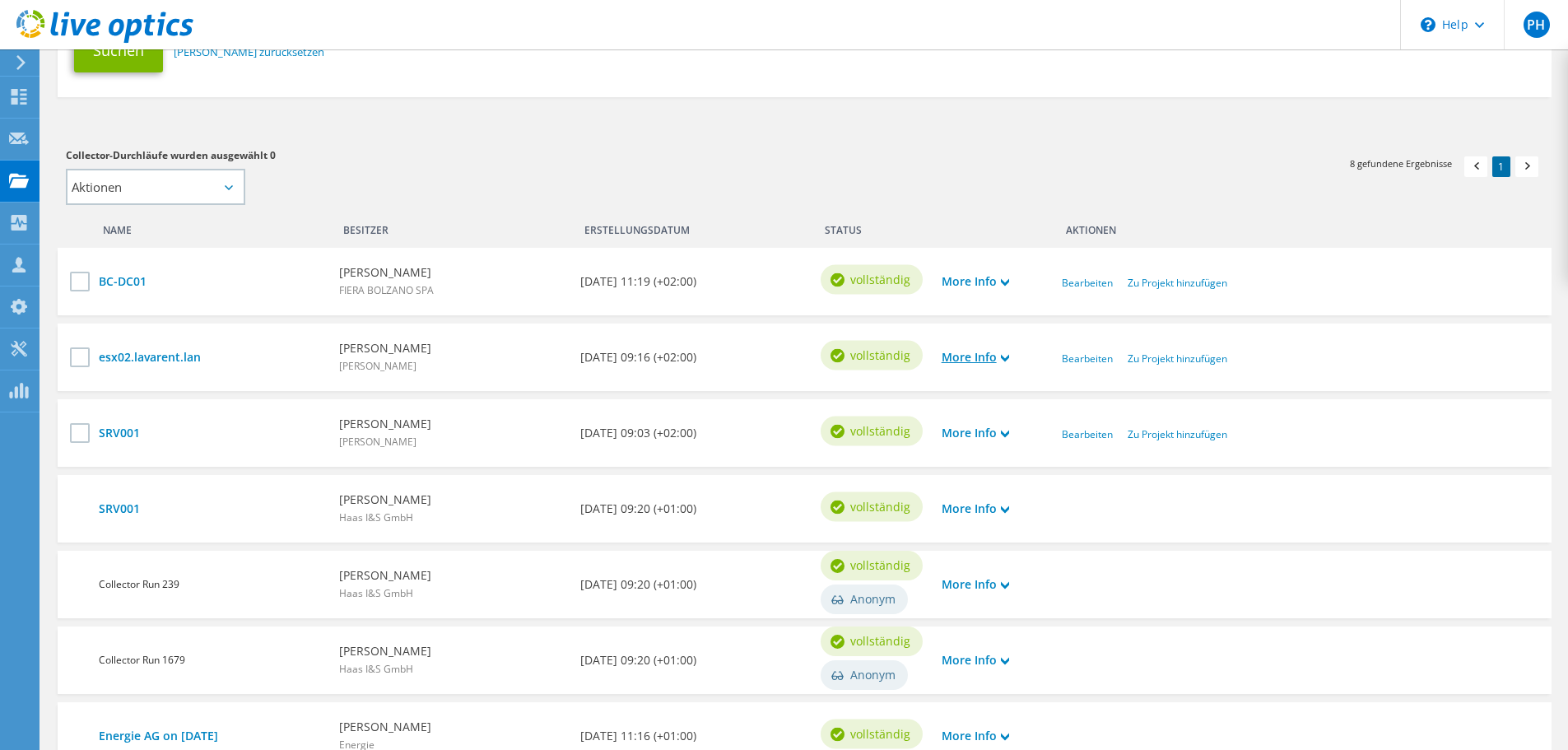
click at [1003, 359] on icon at bounding box center [1005, 358] width 8 height 8
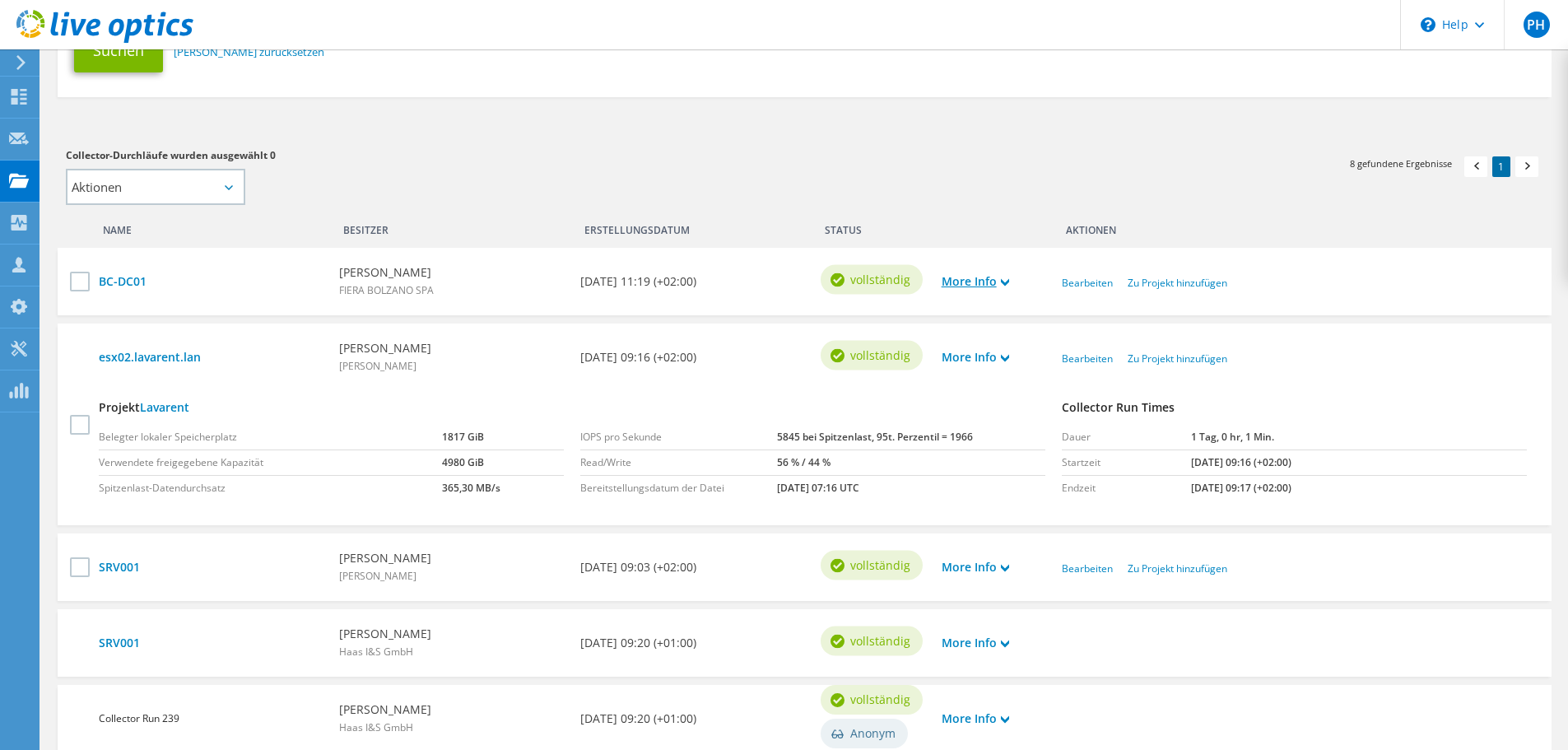
click at [1009, 281] on icon at bounding box center [1005, 282] width 8 height 8
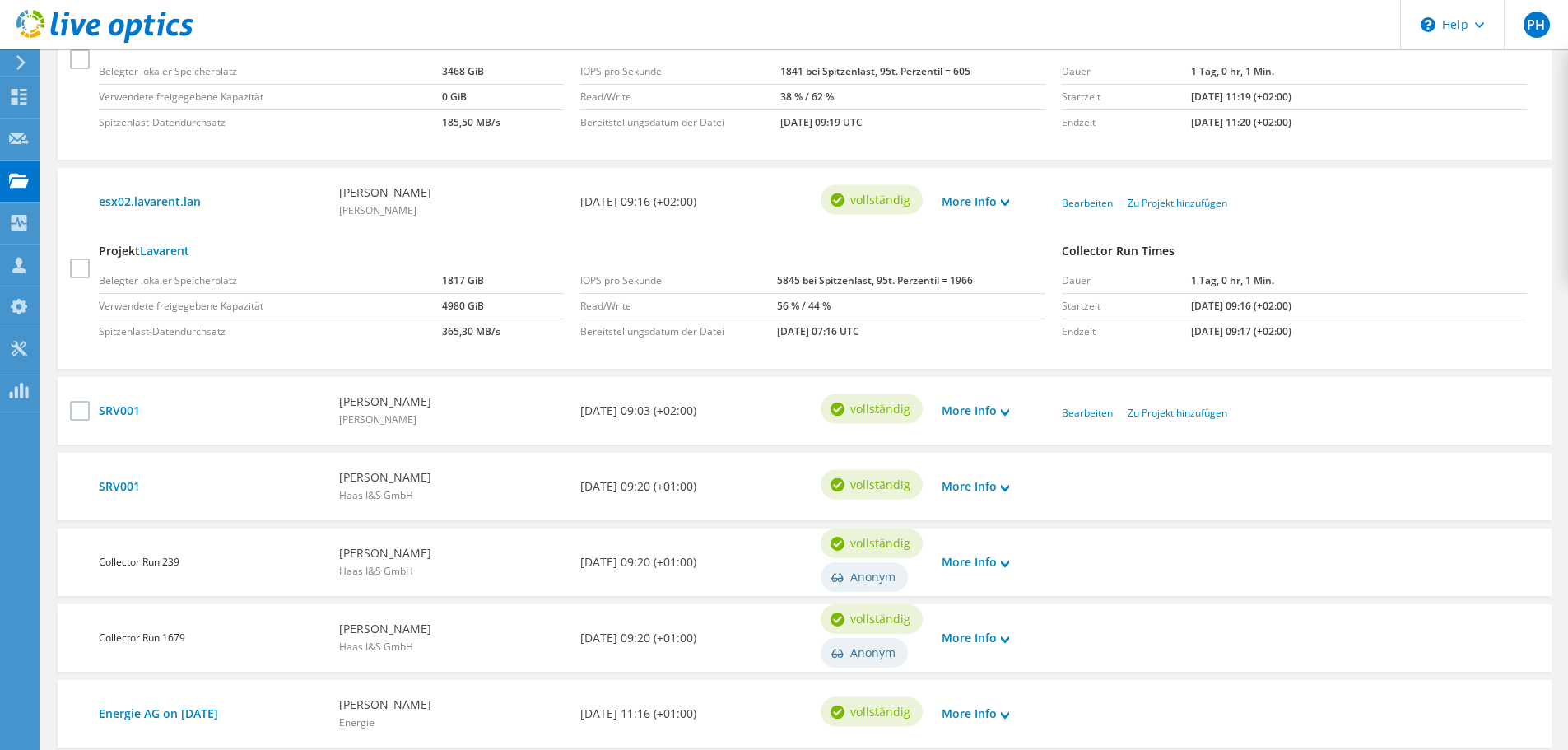
scroll to position [741, 0]
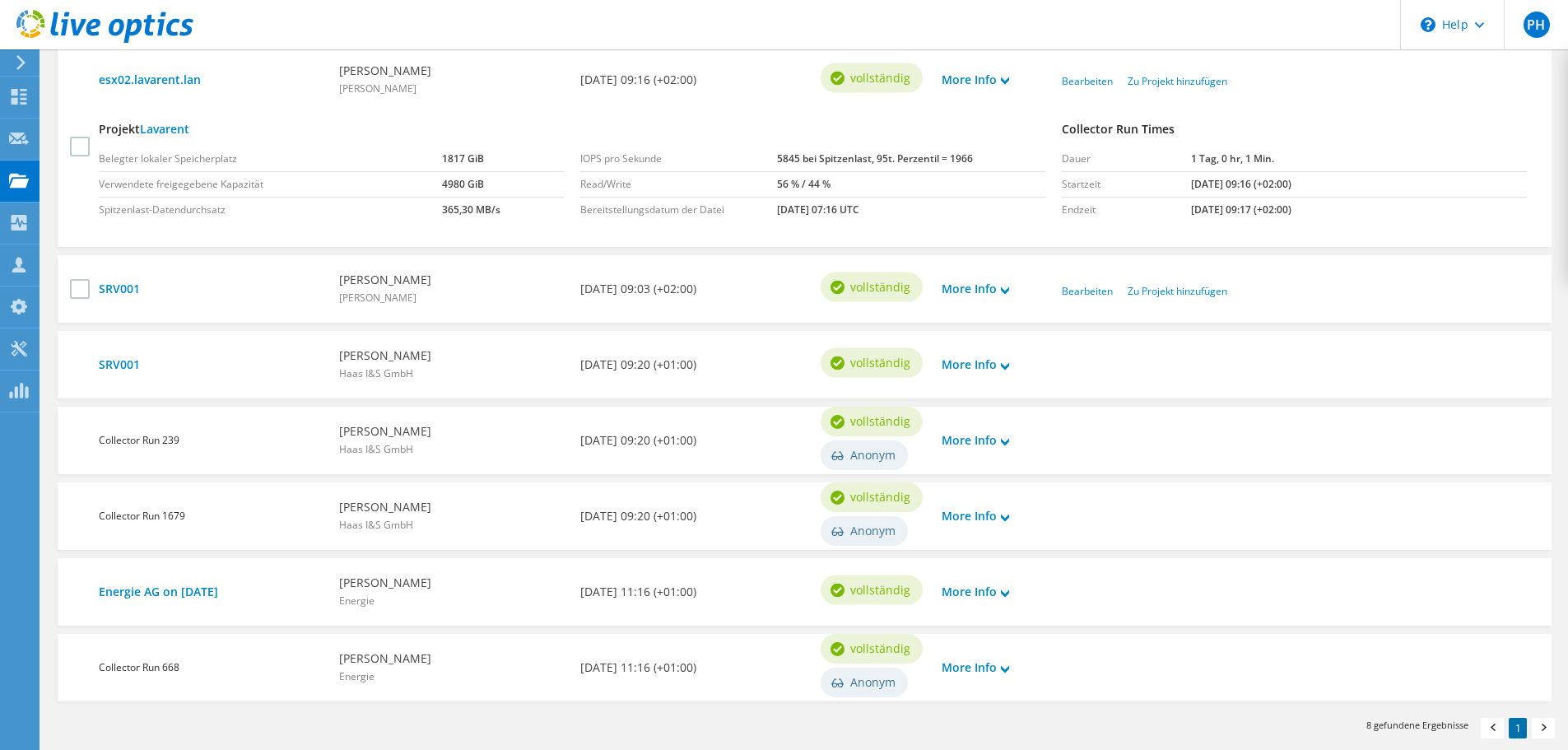
click at [861, 453] on span "Anonym" at bounding box center [873, 455] width 45 height 18
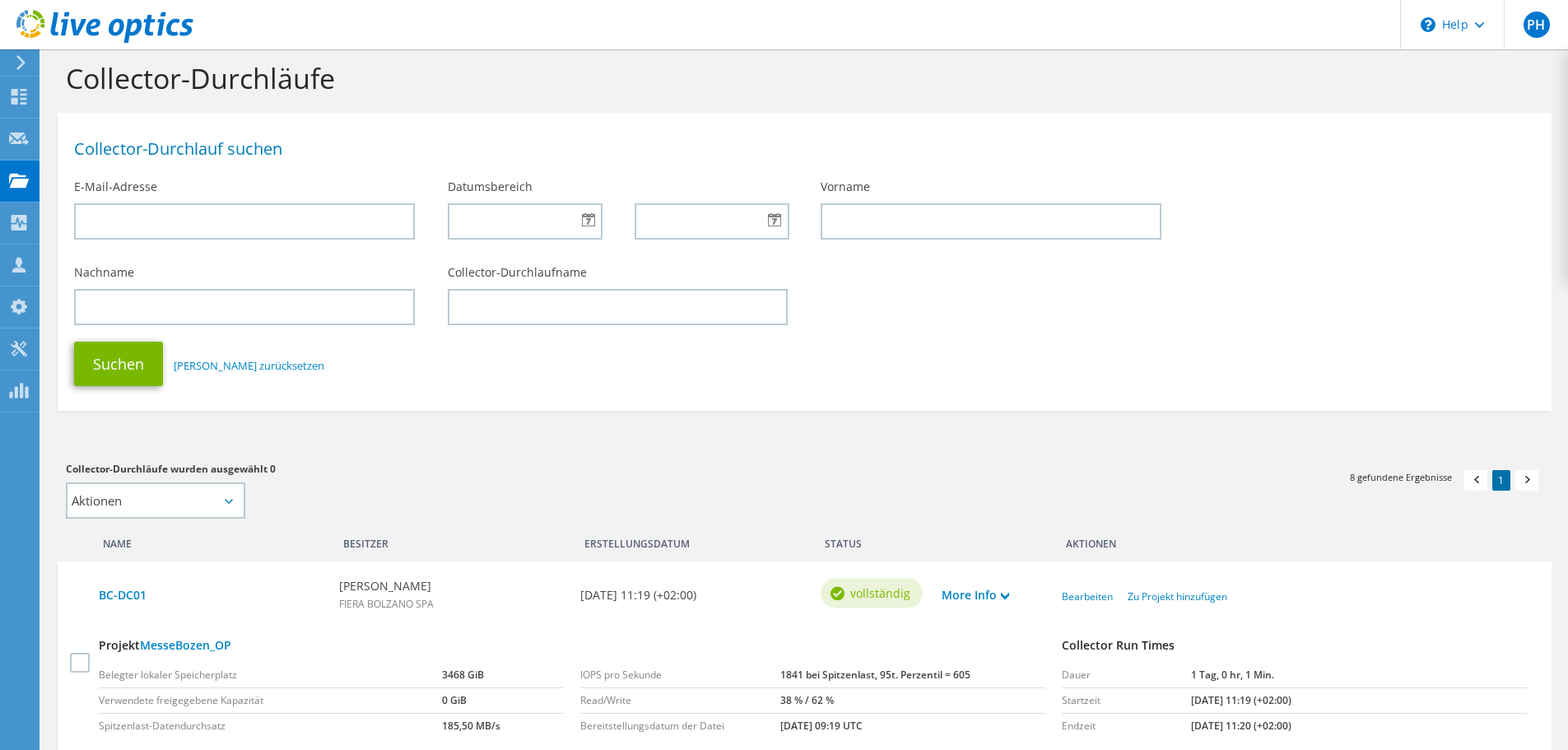
scroll to position [0, 0]
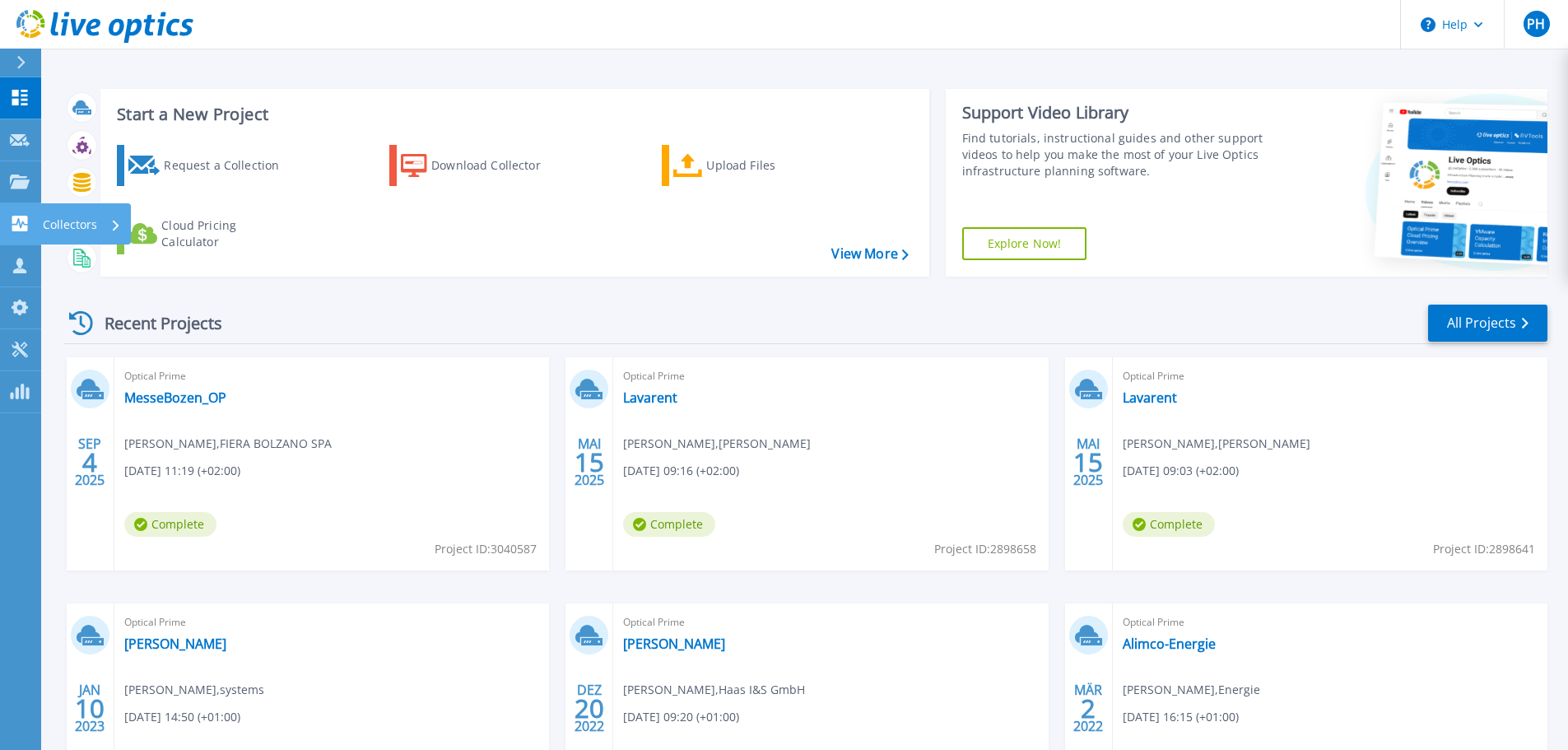
click at [24, 230] on icon at bounding box center [19, 223] width 16 height 16
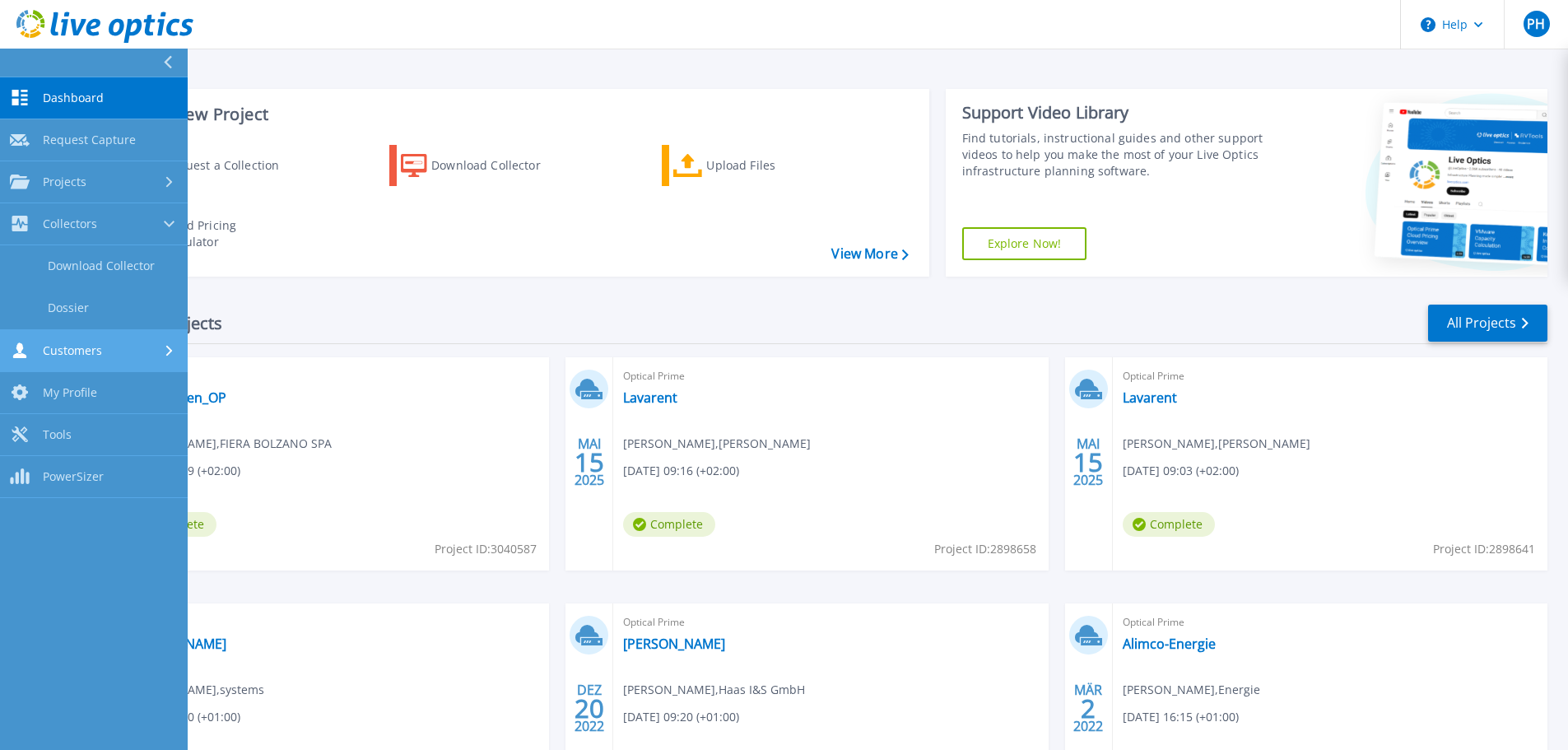
click at [72, 340] on link "Customers Customers" at bounding box center [94, 352] width 188 height 42
click at [86, 348] on link "Search & Manage Users" at bounding box center [94, 355] width 188 height 52
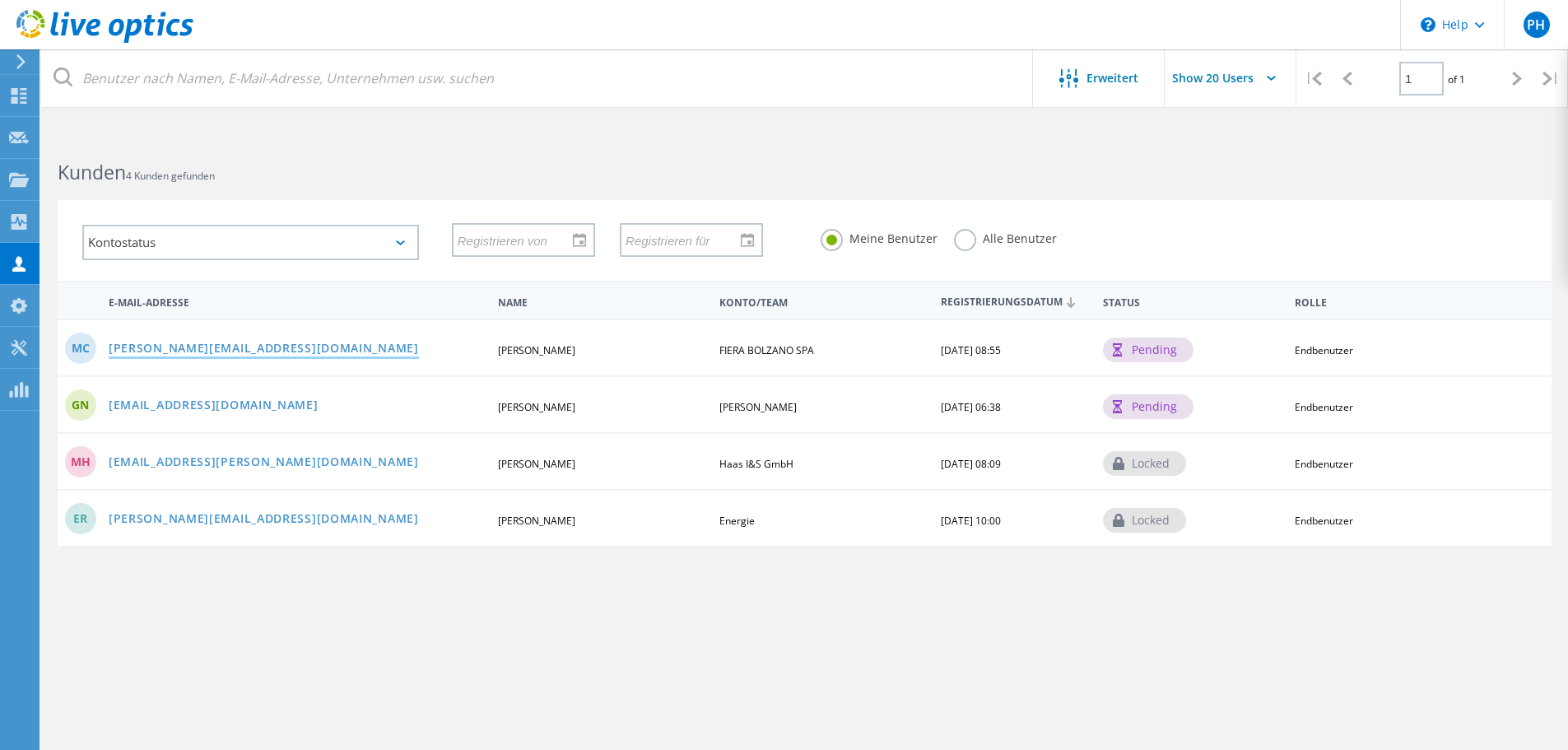
click at [187, 348] on link "Massimiliano.Cudin@fieramesse.com" at bounding box center [263, 349] width 310 height 14
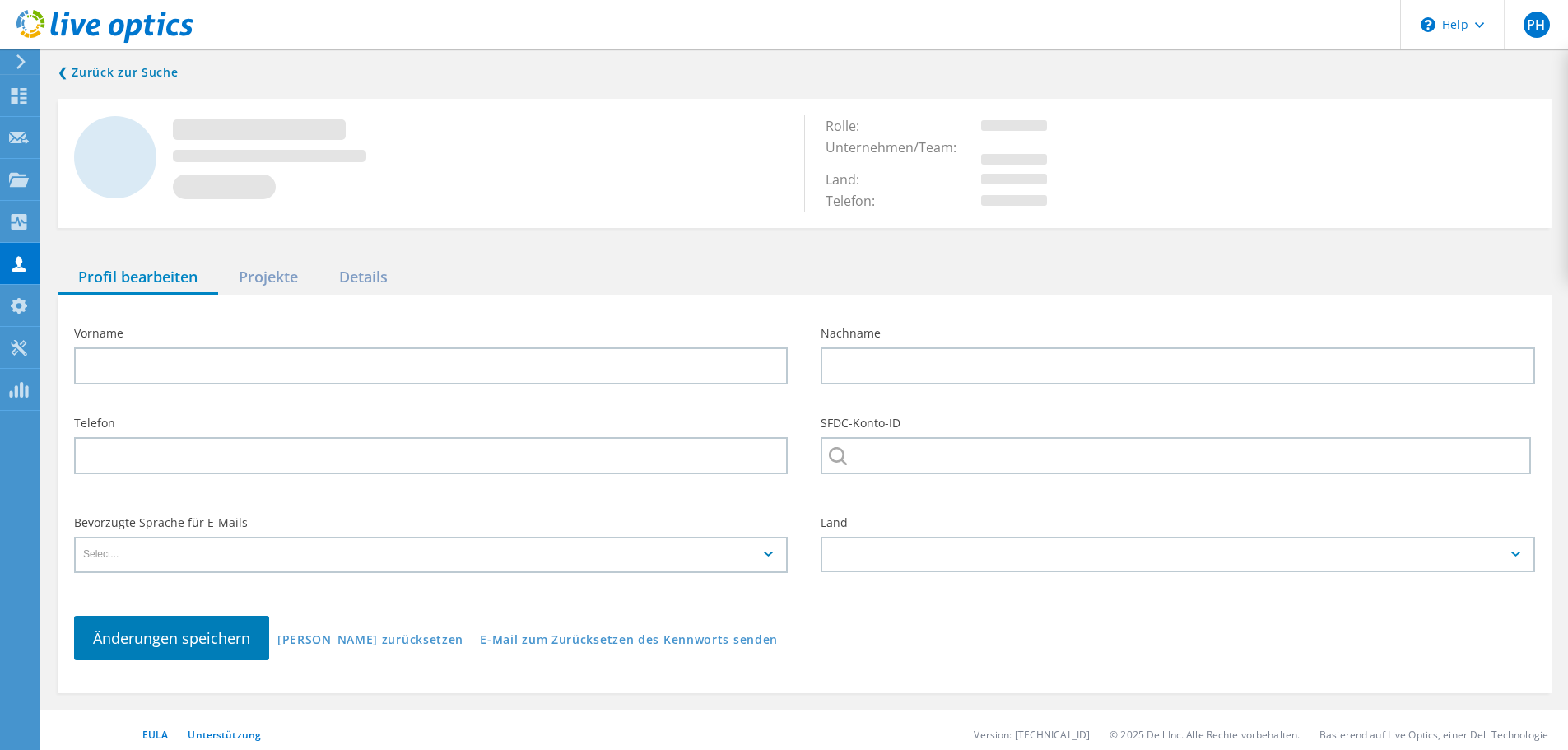
type input "Massimiliano"
type input "Cudin"
type input "FIERA BOLZANO SPA"
type input "Italiano"
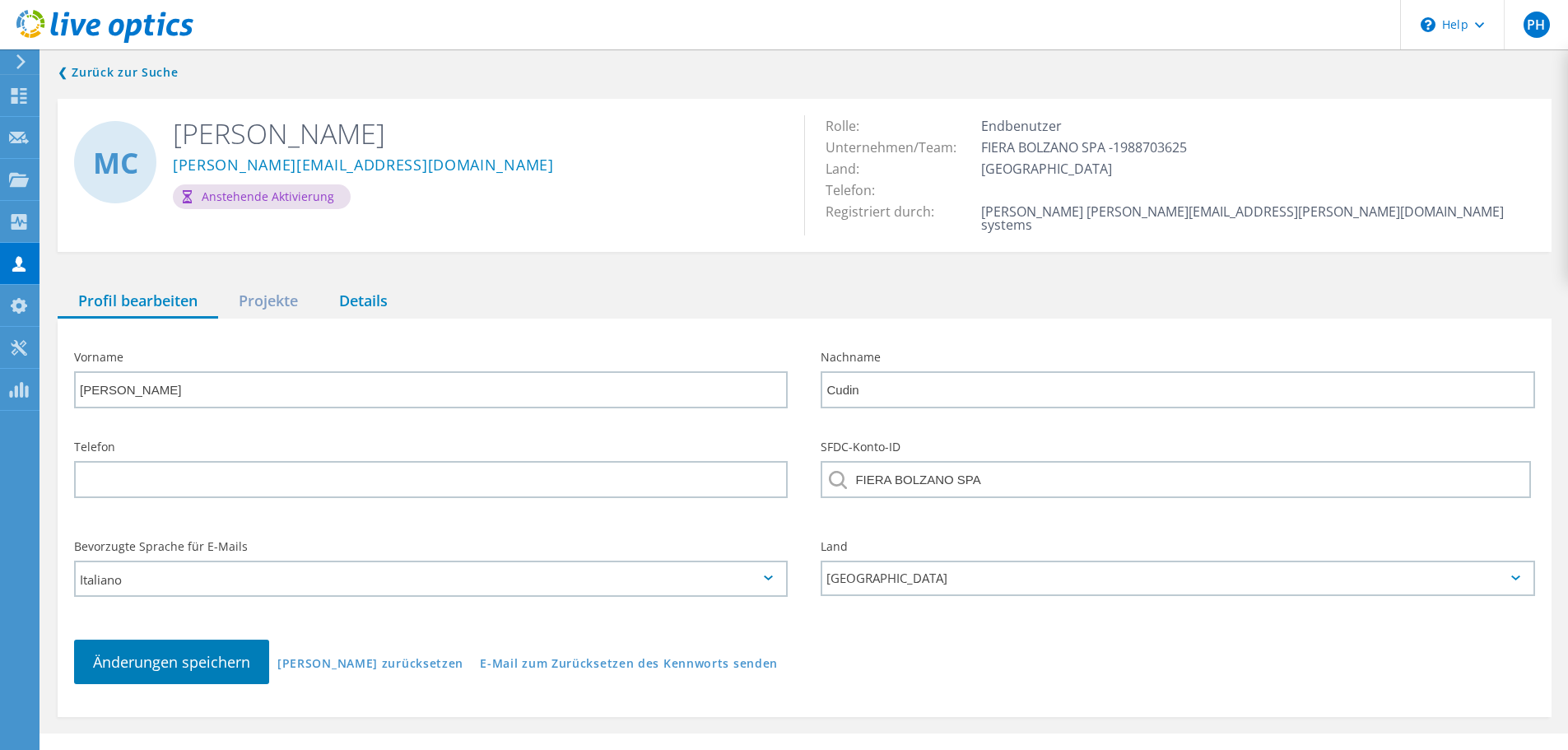
click at [339, 293] on div "Details" at bounding box center [363, 301] width 90 height 34
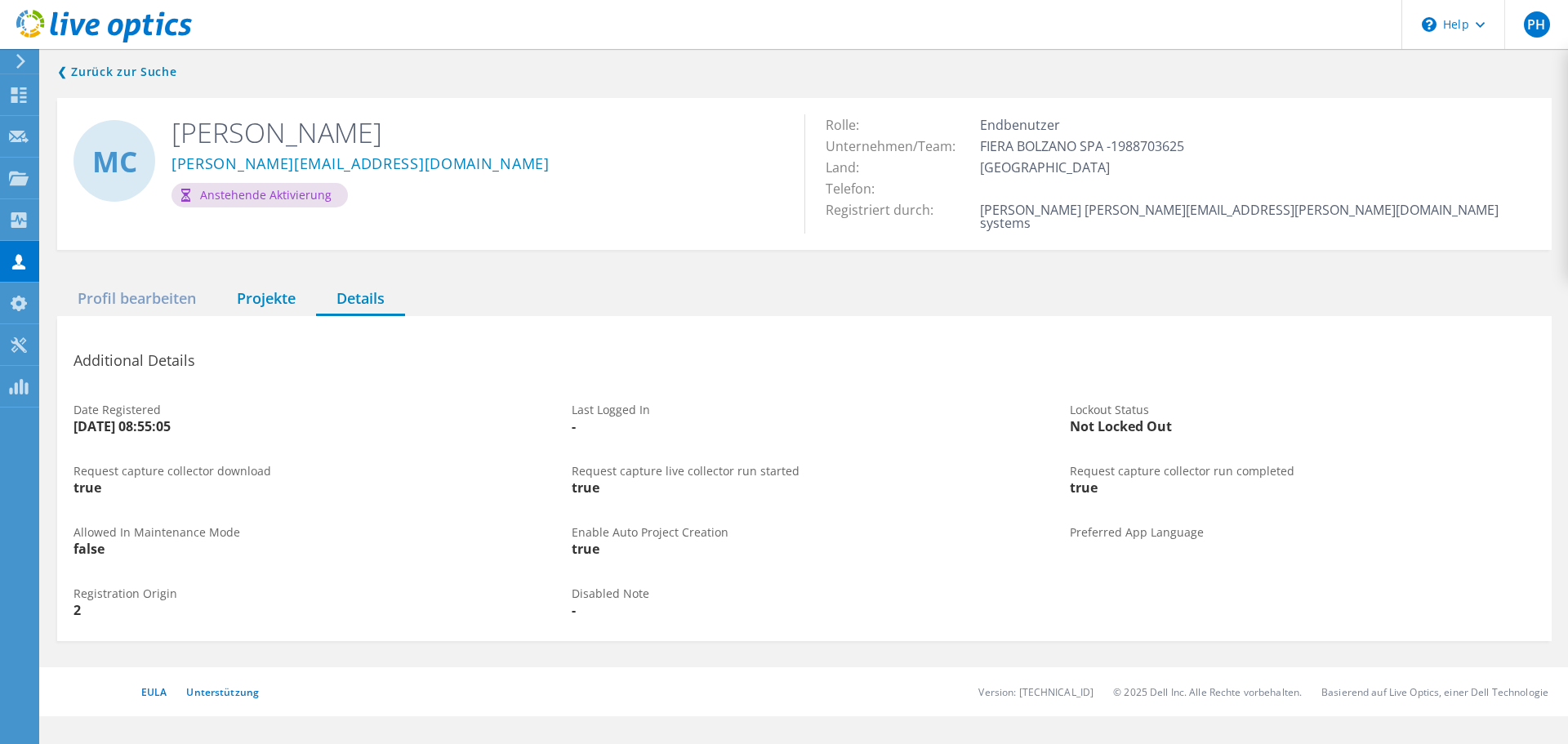
click at [270, 285] on div "Projekte" at bounding box center [266, 299] width 99 height 34
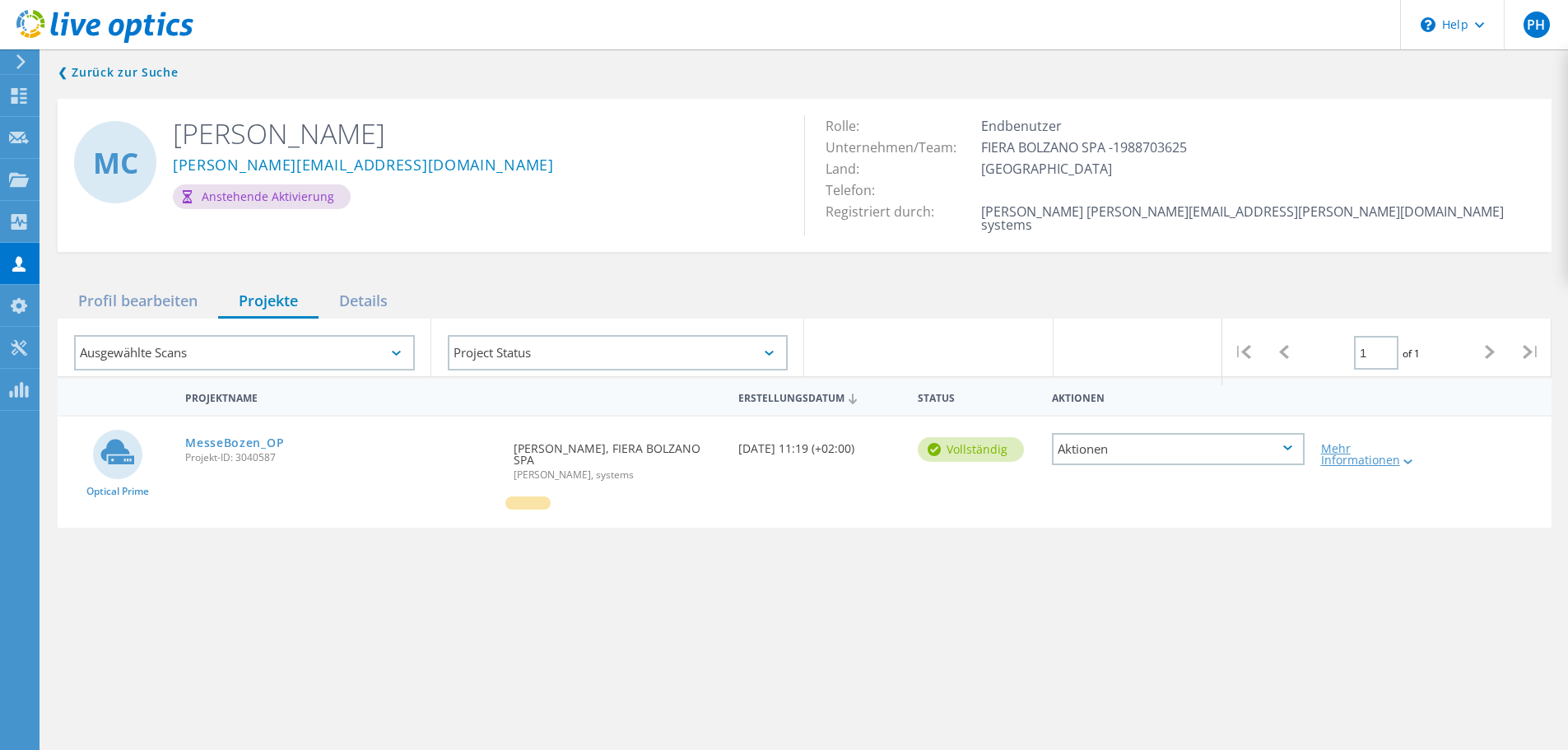
click at [1407, 443] on div "Mehr Informationen" at bounding box center [1373, 454] width 103 height 23
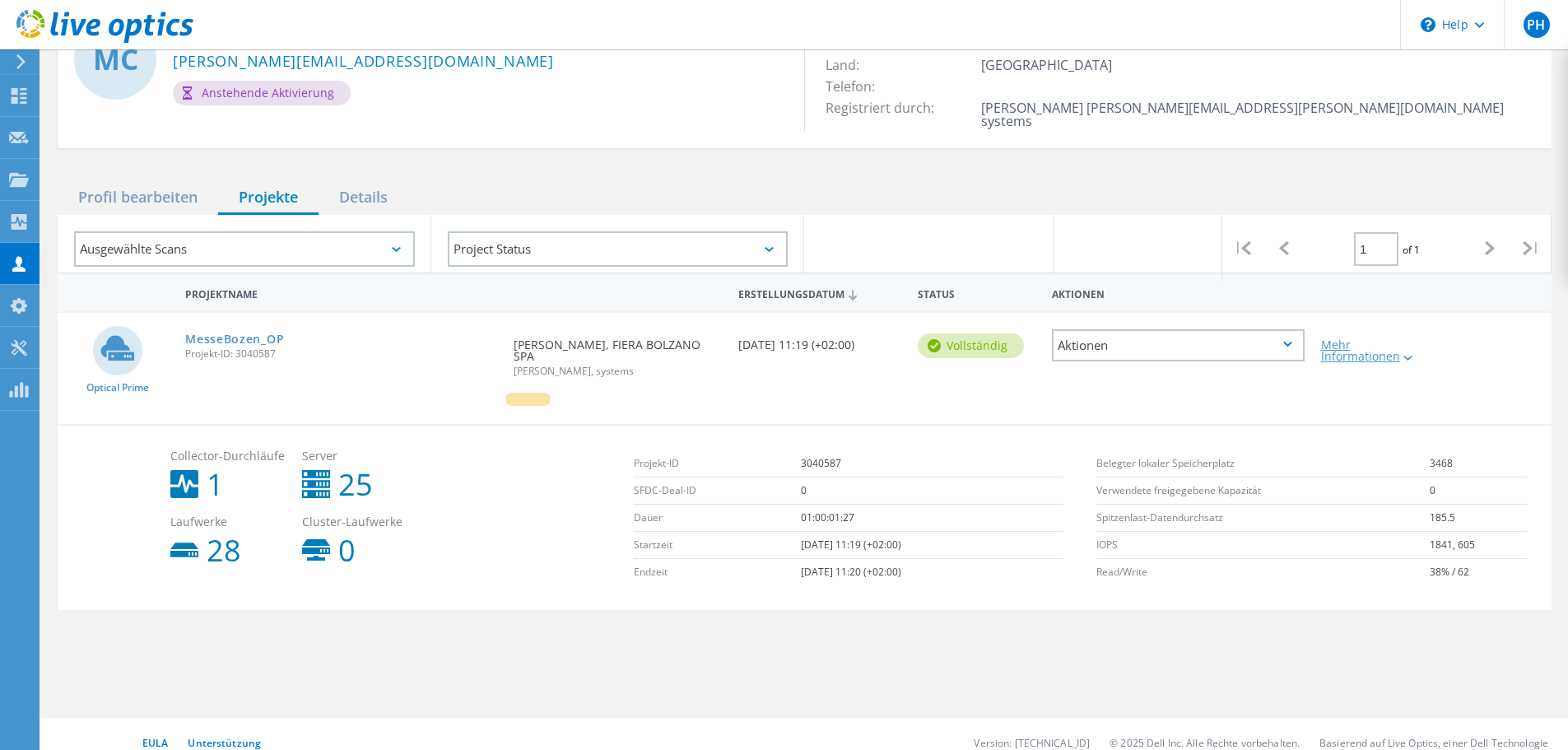
scroll to position [108, 0]
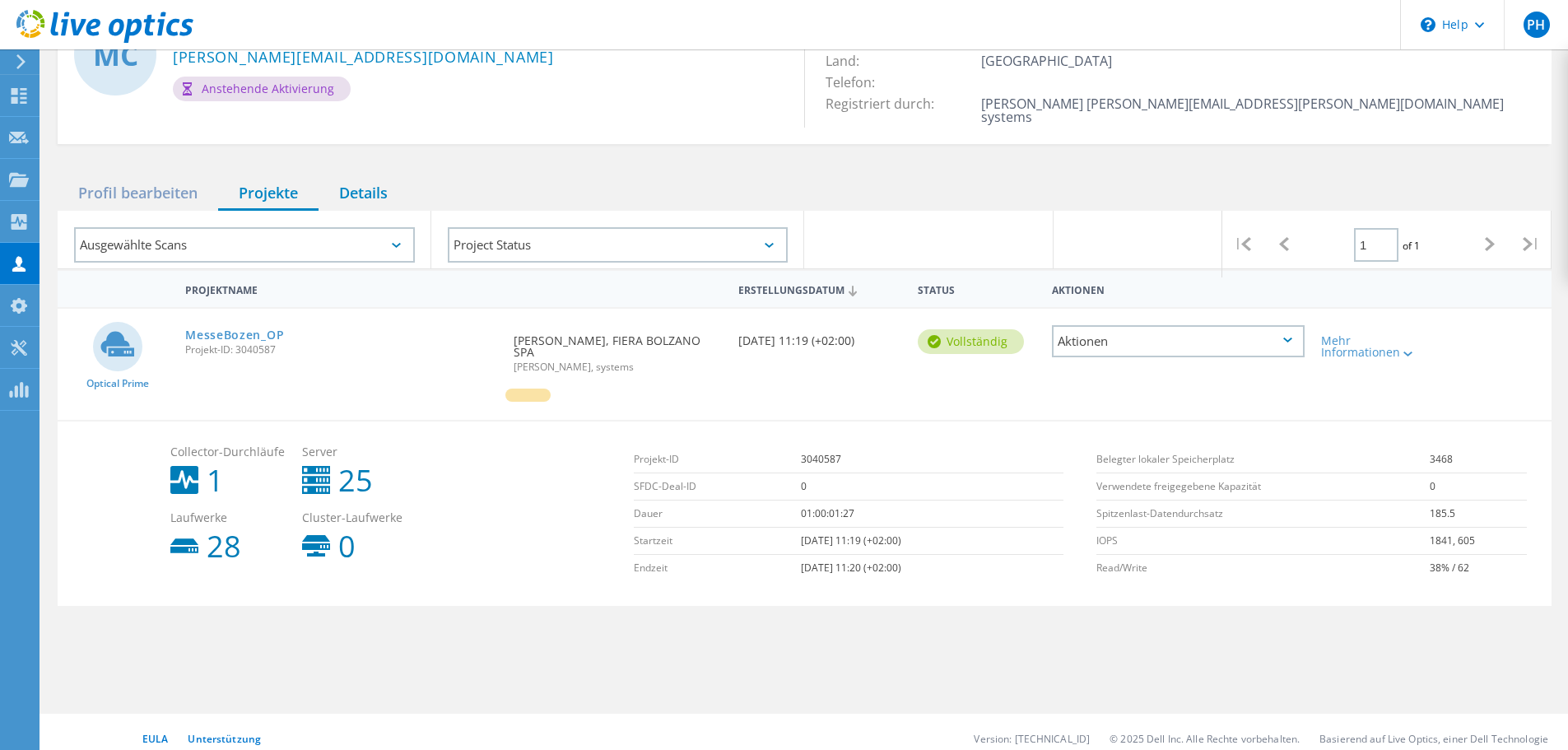
click at [359, 177] on div "Details" at bounding box center [363, 194] width 90 height 34
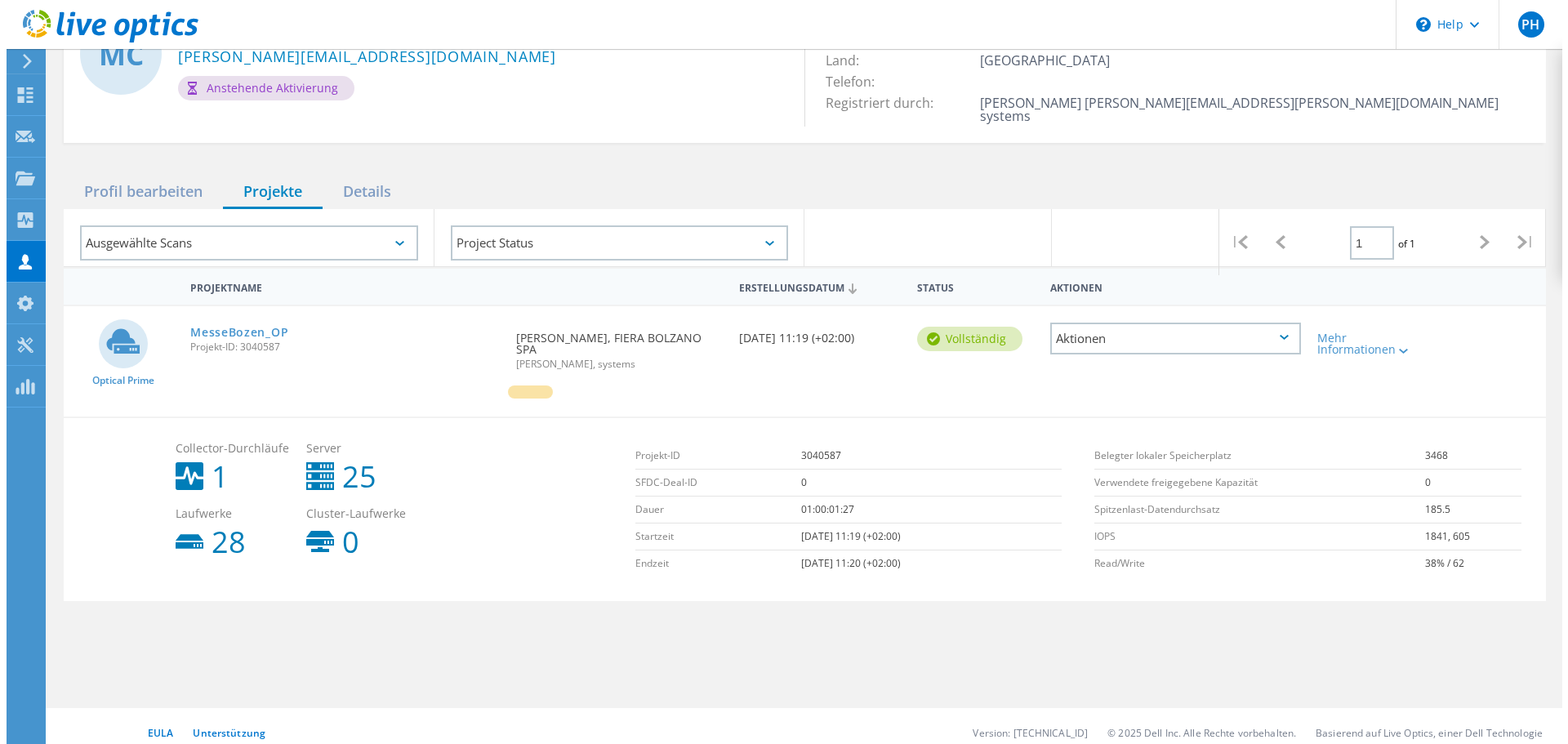
scroll to position [0, 0]
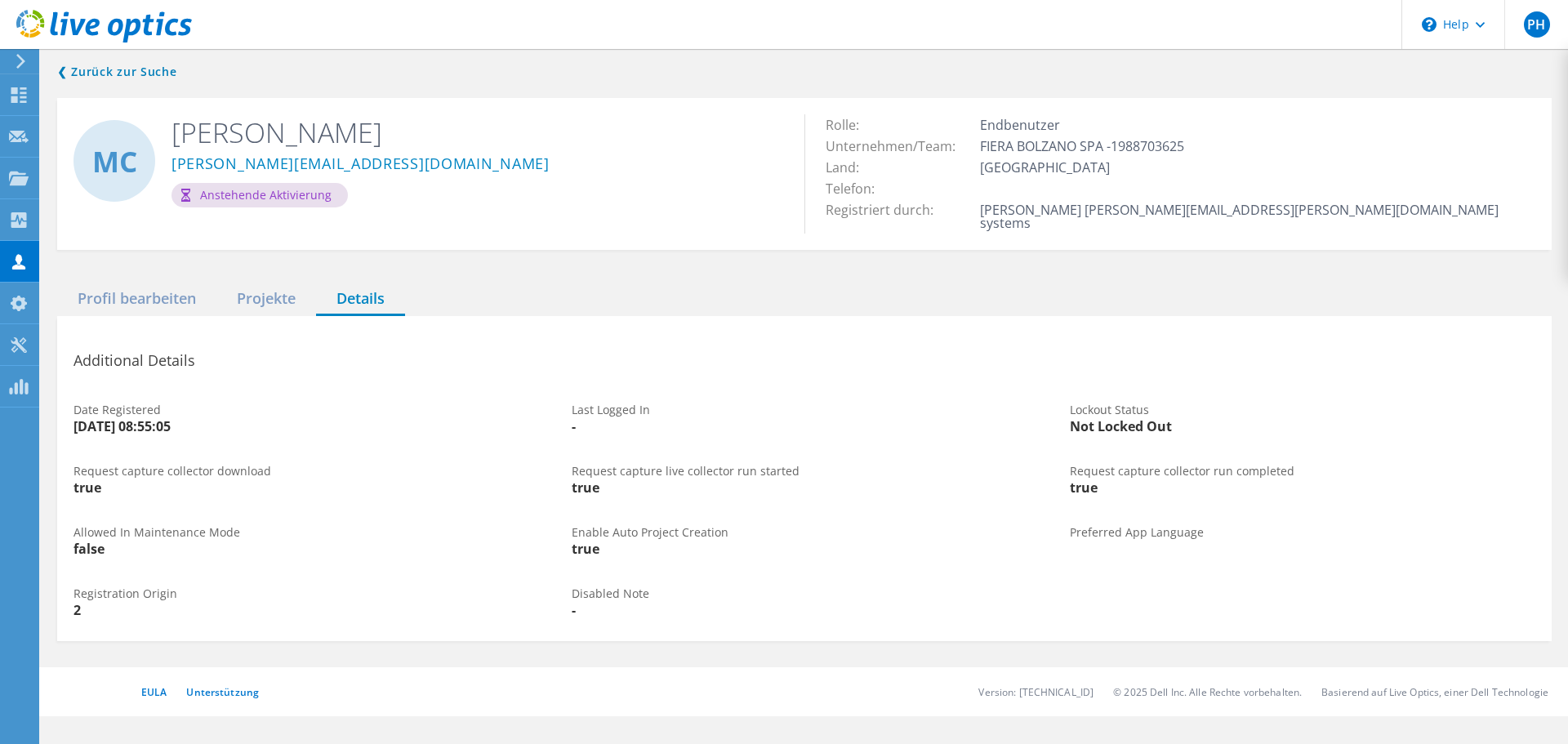
click at [263, 208] on div "MC Massimiliano Cudin Massimiliano.Cudin@fieramesse.com Anstehende Aktivierung" at bounding box center [431, 161] width 748 height 126
click at [258, 196] on div "Anstehende Aktivierung" at bounding box center [260, 195] width 177 height 25
click at [1137, 199] on td "Patrick Hofer patrick.hofer@systems.bz systems" at bounding box center [1256, 217] width 559 height 35
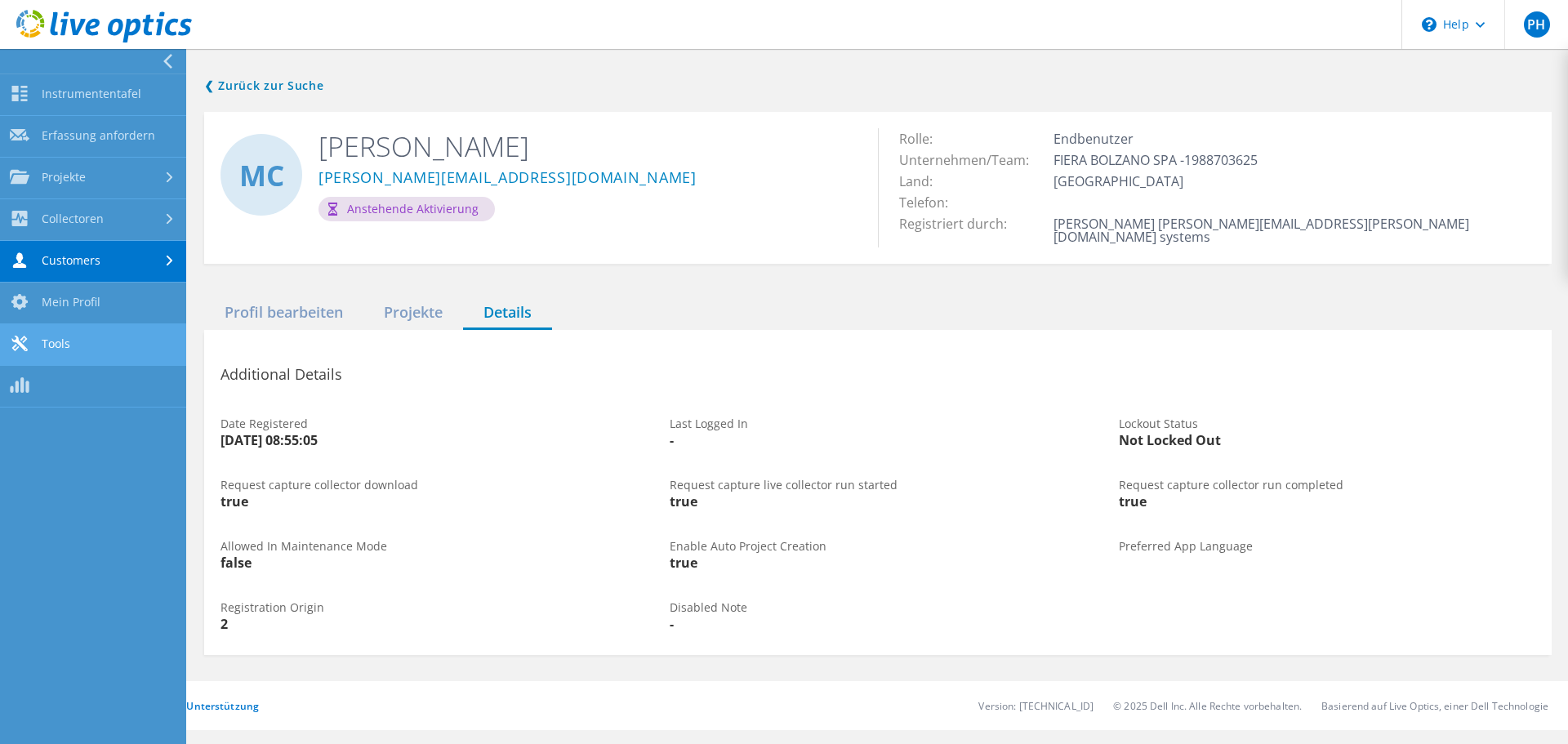
click at [113, 348] on link "Tools" at bounding box center [93, 345] width 187 height 42
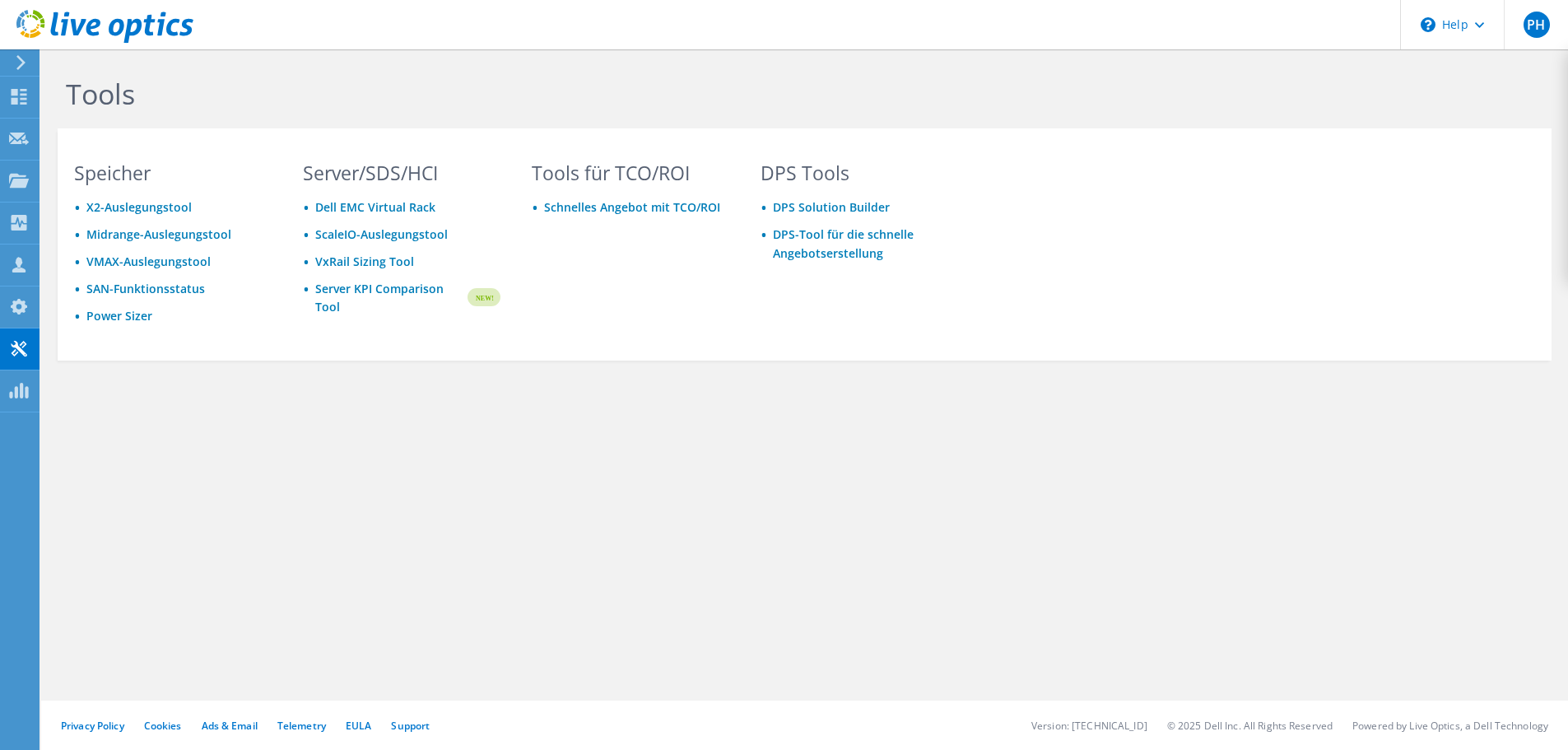
click at [20, 60] on use at bounding box center [21, 62] width 9 height 15
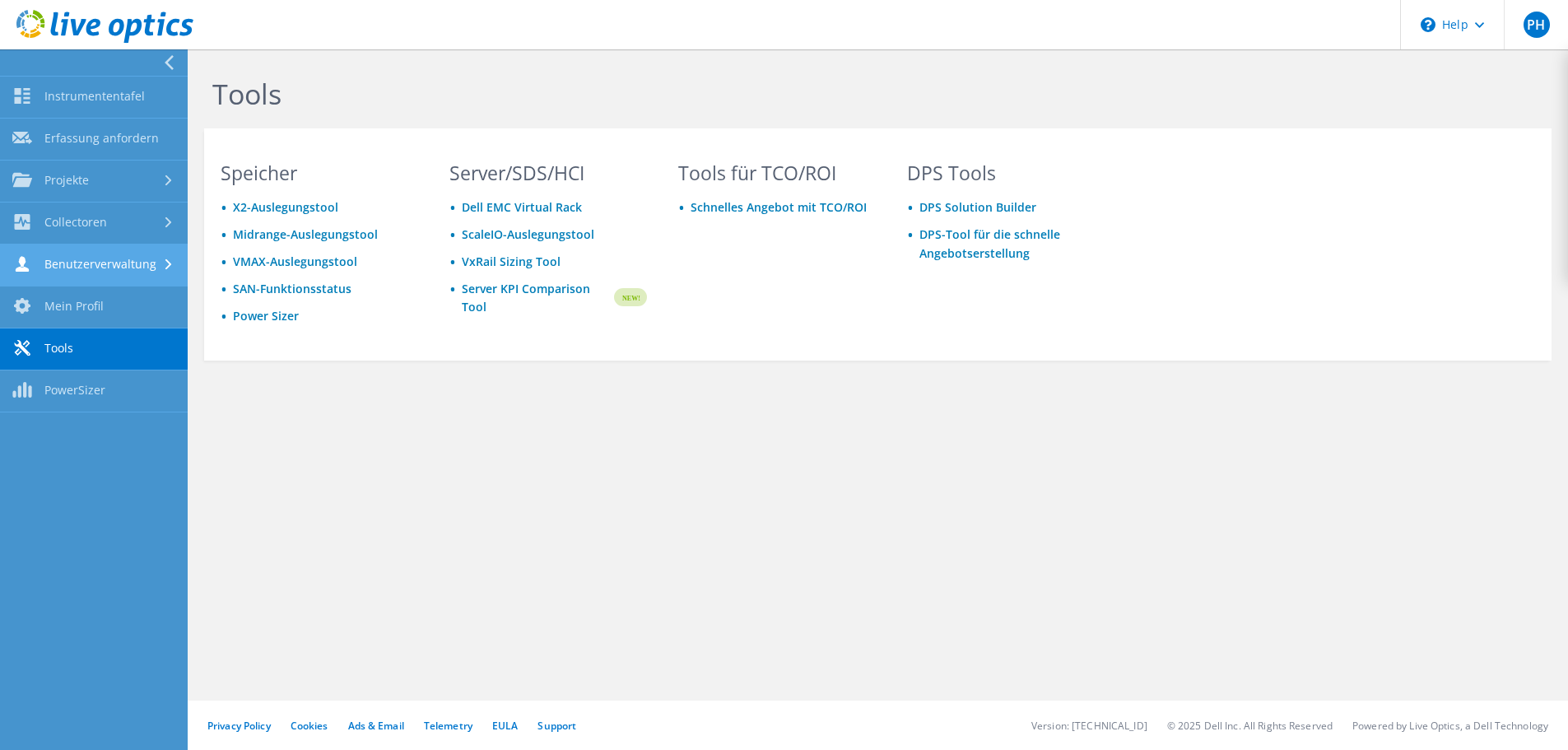
click at [110, 282] on link "Benutzerverwaltung" at bounding box center [94, 265] width 188 height 42
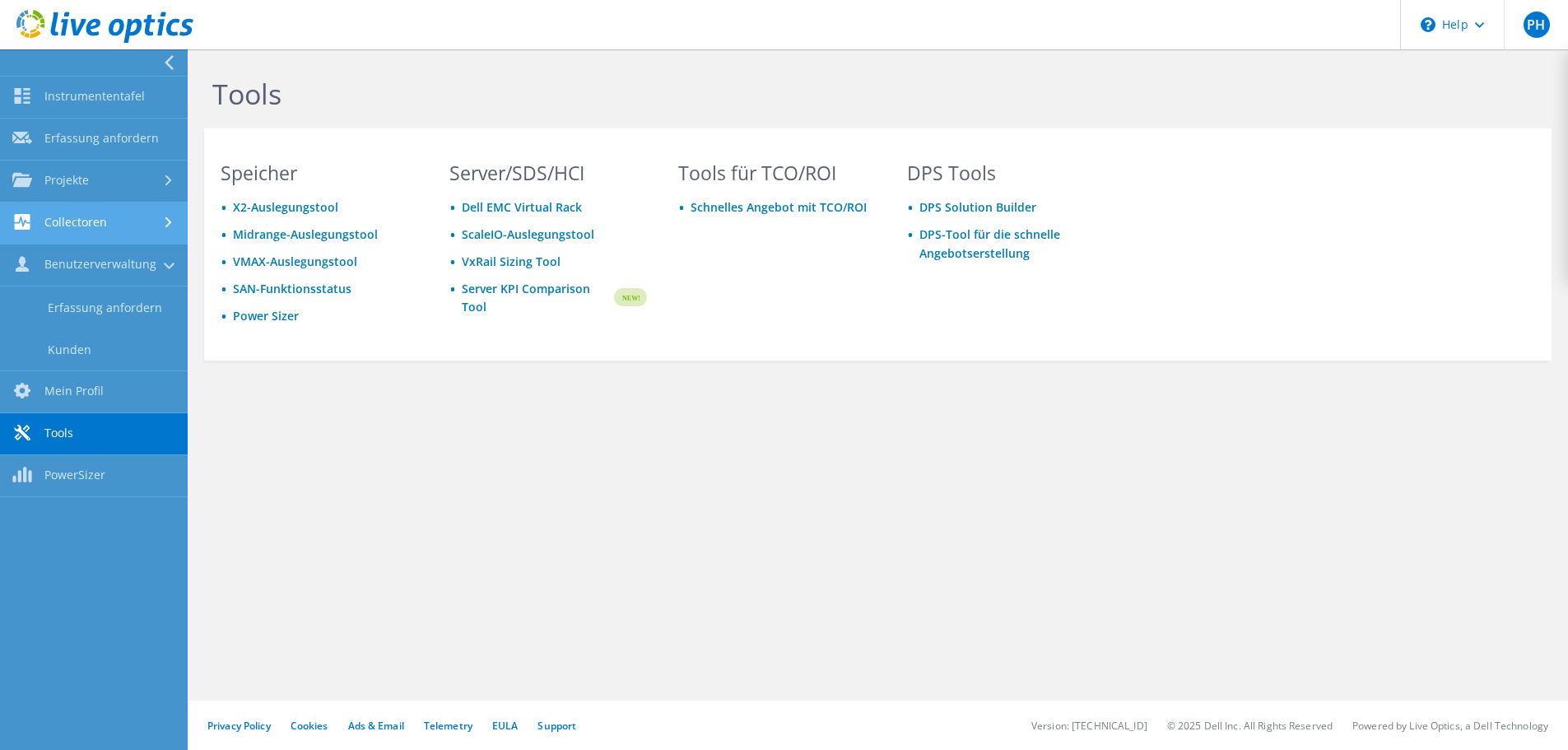
click at [101, 218] on link "Collectoren" at bounding box center [94, 224] width 188 height 42
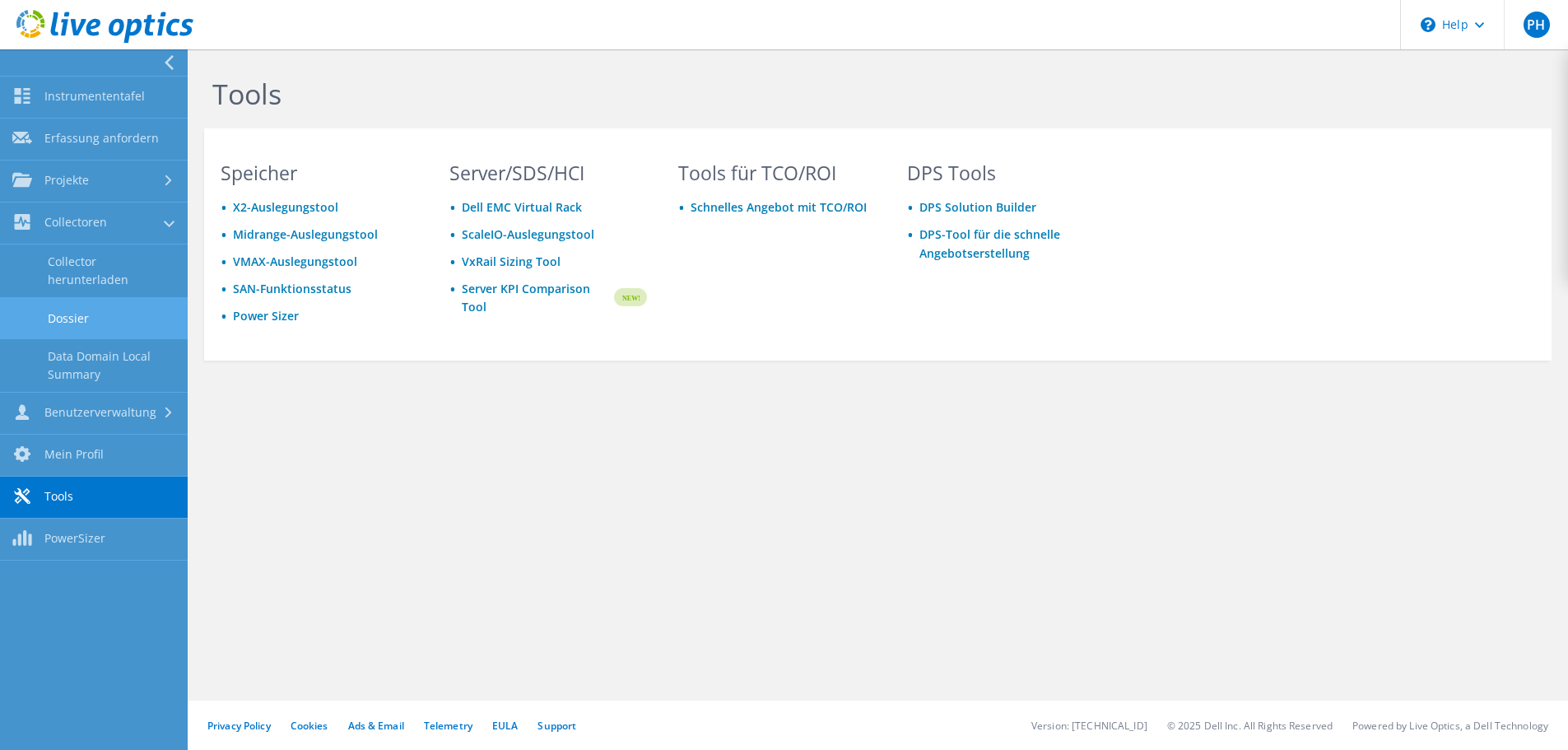
click at [102, 305] on link "Dossier" at bounding box center [94, 319] width 188 height 42
